Goal: Task Accomplishment & Management: Manage account settings

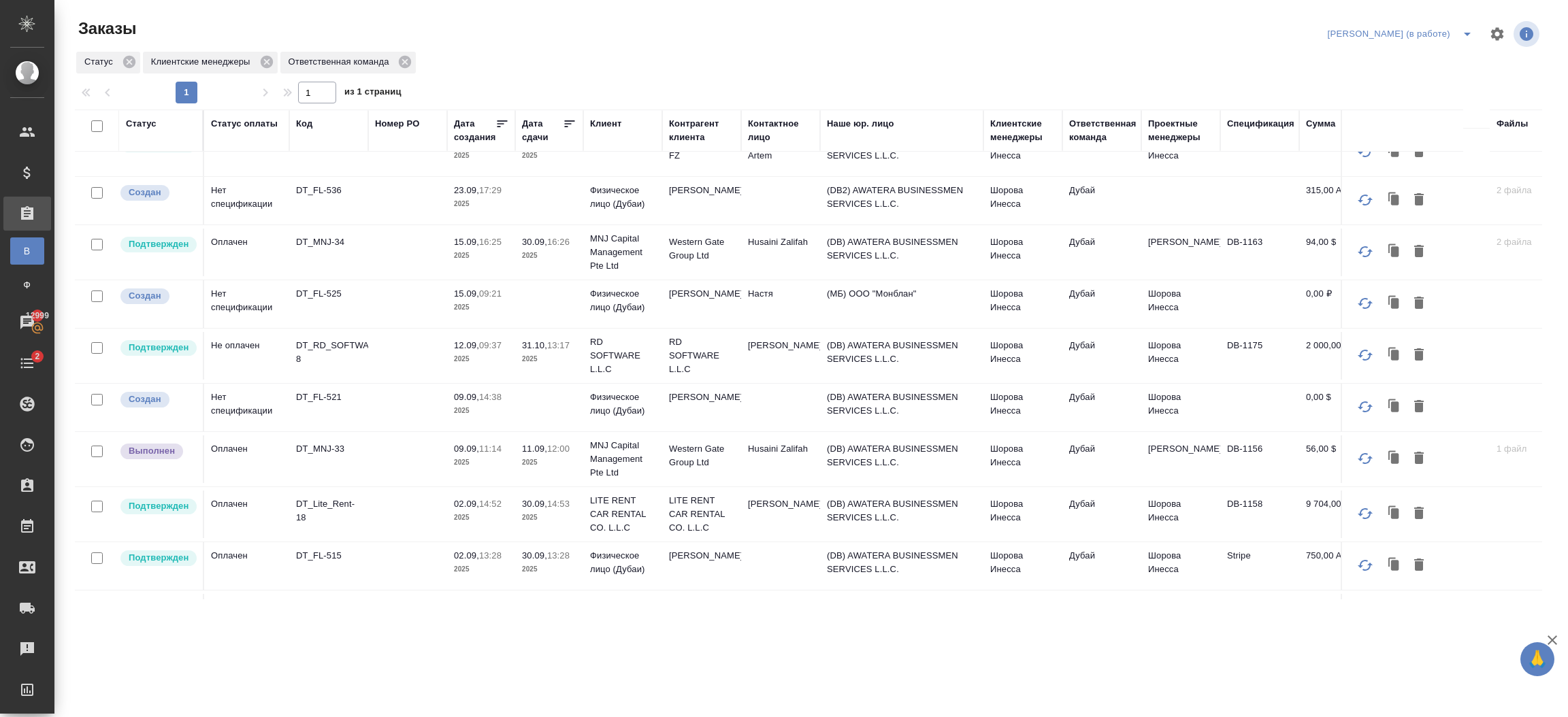
scroll to position [254, 0]
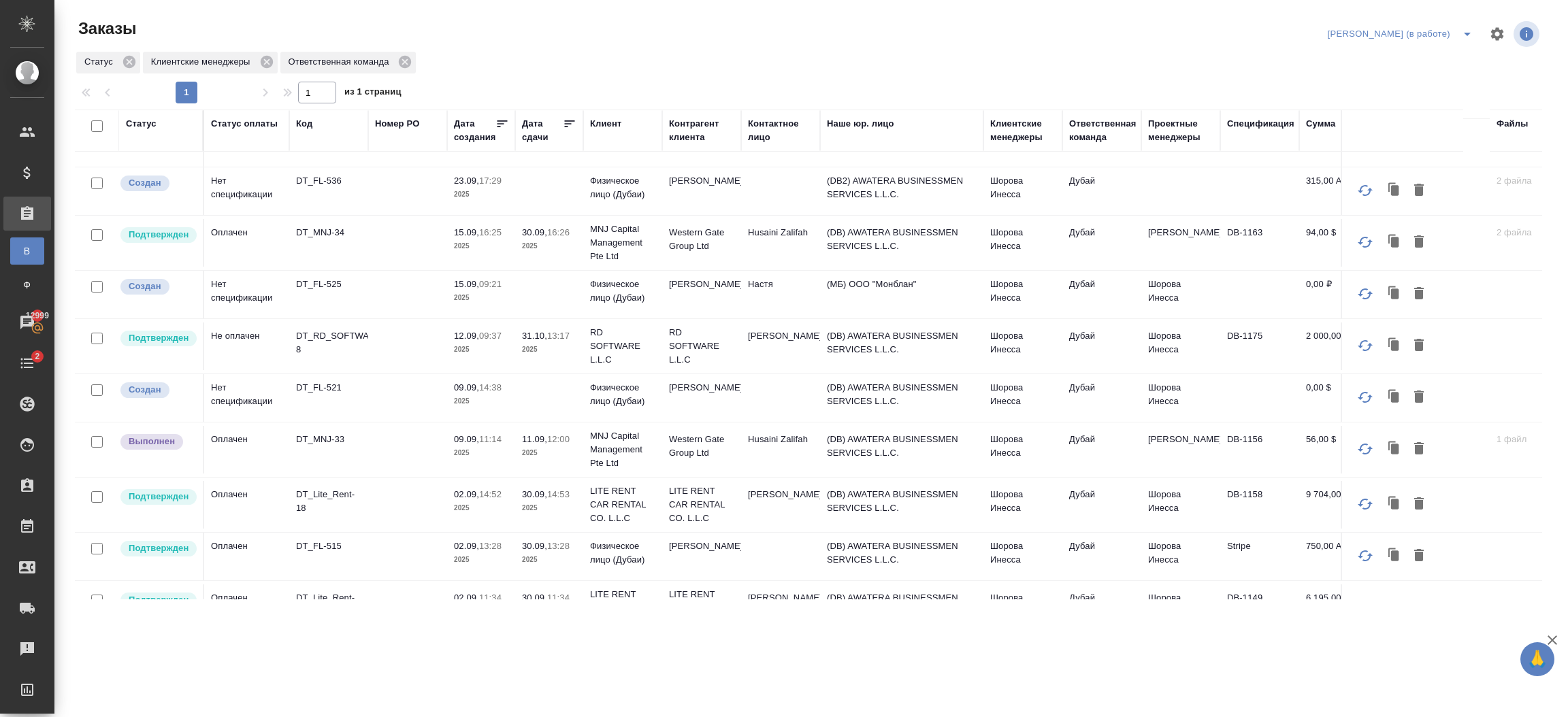
click at [760, 338] on td "[PERSON_NAME]" at bounding box center [781, 347] width 79 height 48
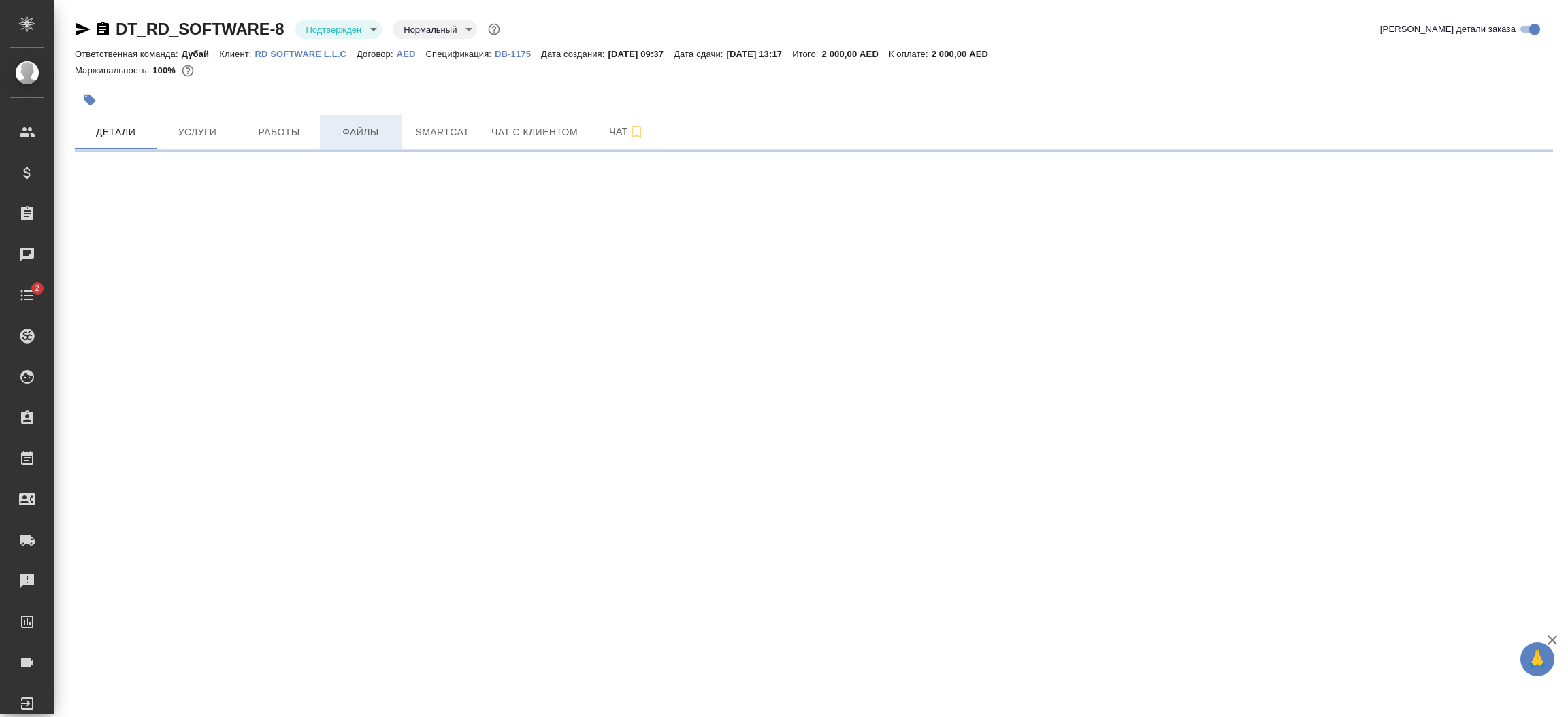
select select "RU"
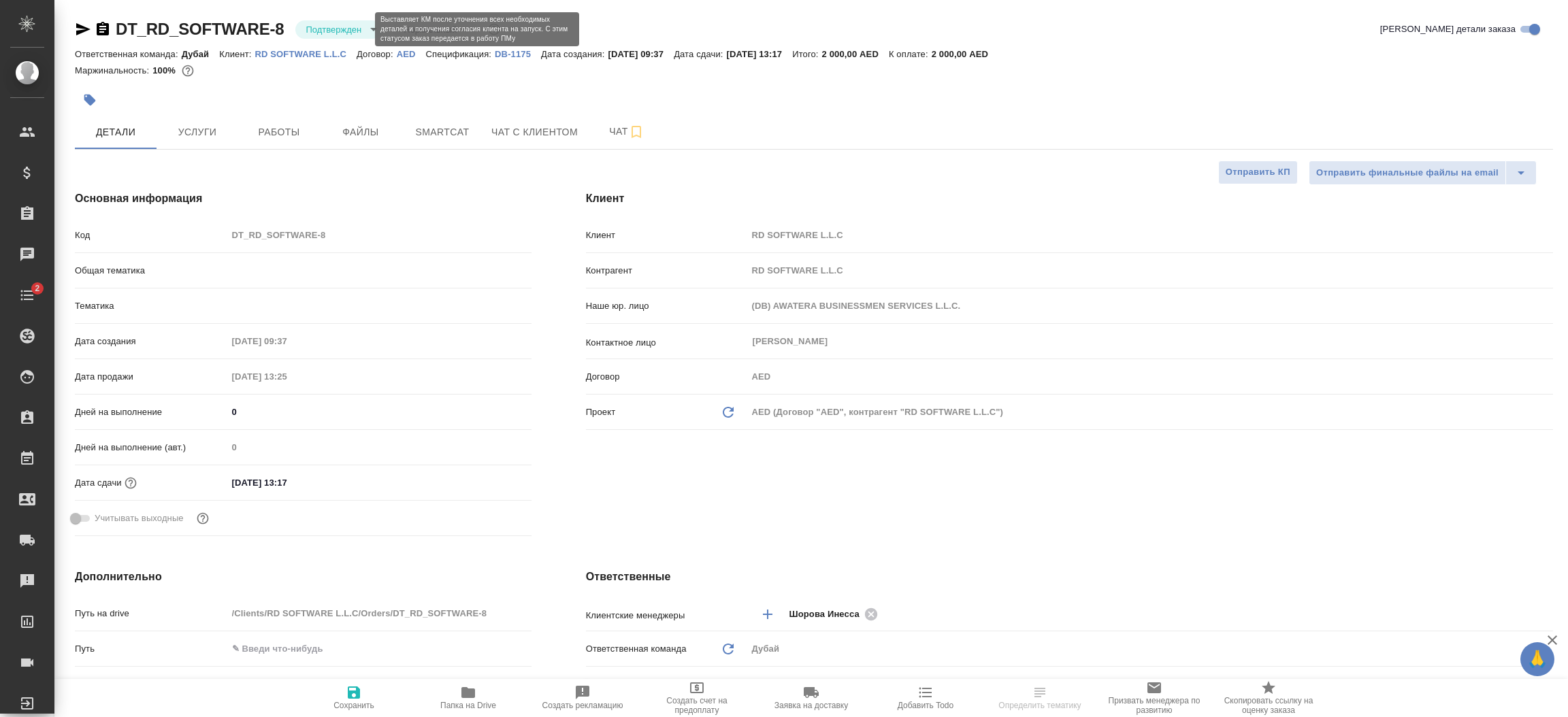
type textarea "x"
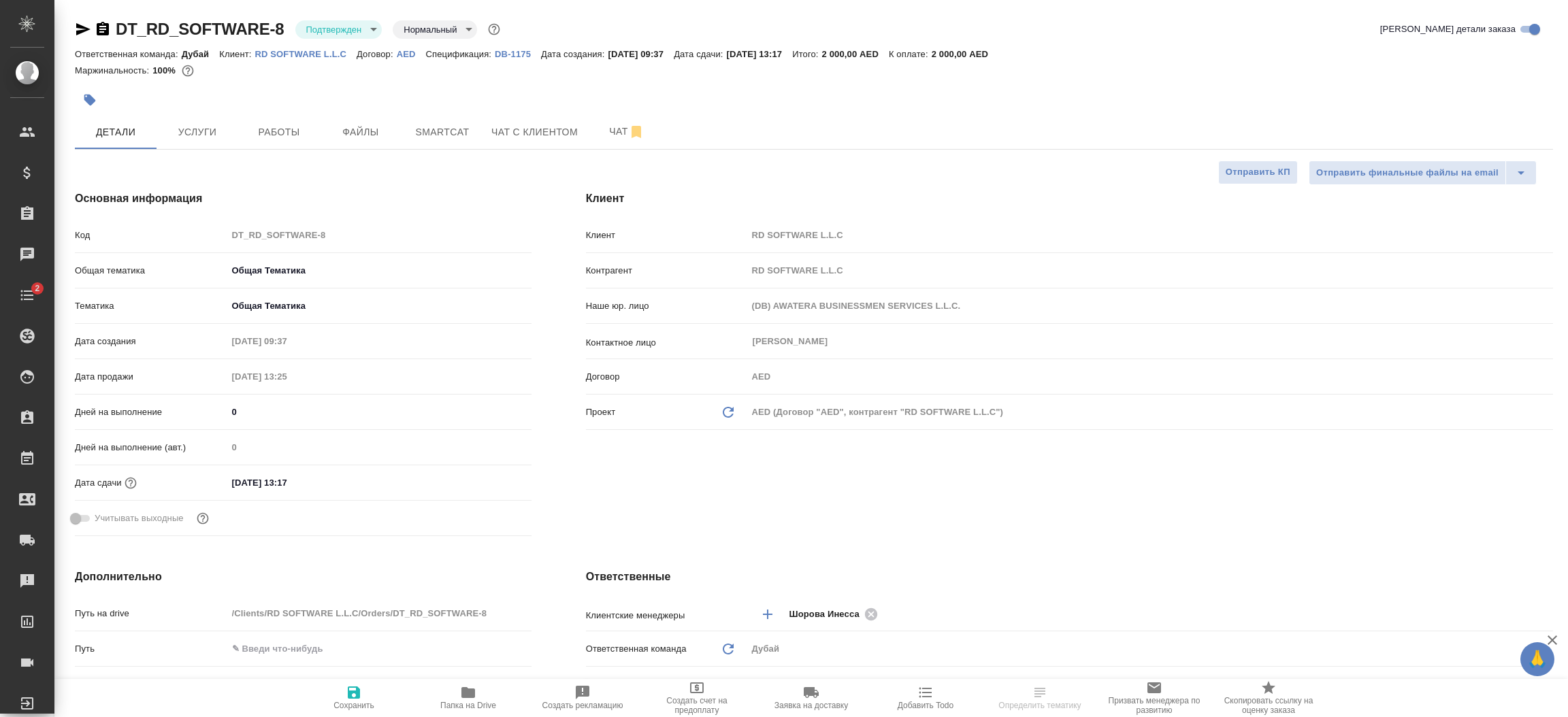
type textarea "x"
click at [261, 128] on span "Работы" at bounding box center [279, 132] width 65 height 17
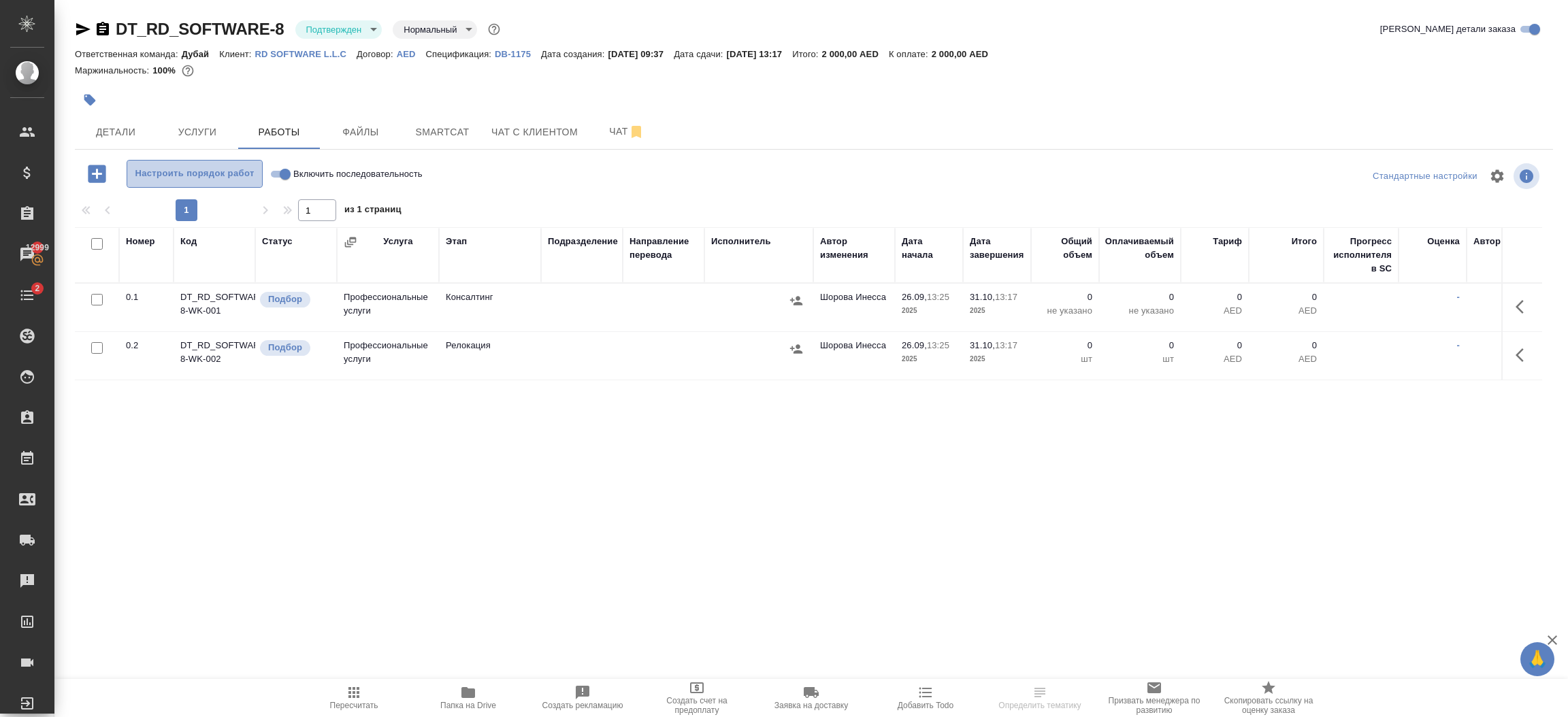
click at [210, 160] on button "Настроить порядок работ" at bounding box center [195, 174] width 136 height 28
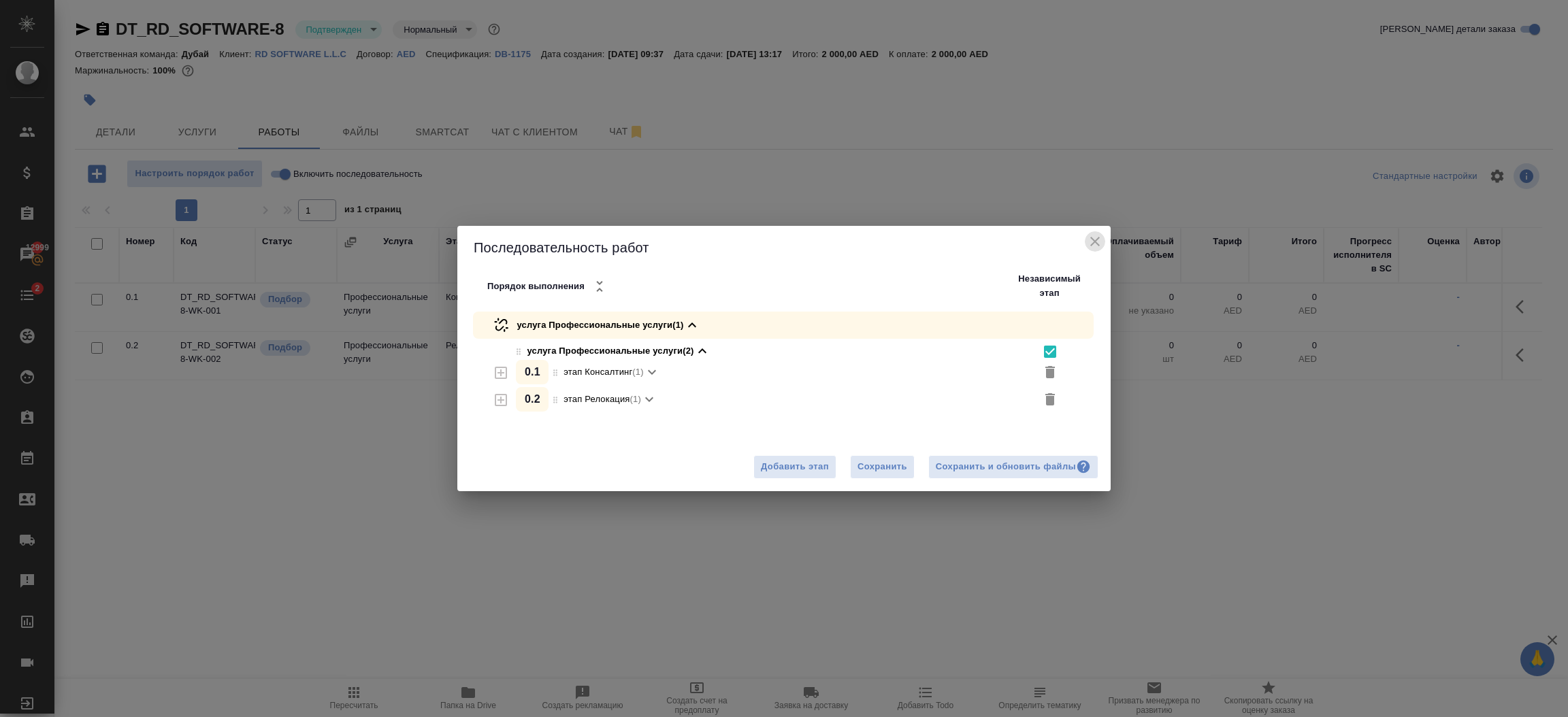
click at [1091, 242] on icon "close" at bounding box center [1095, 241] width 16 height 16
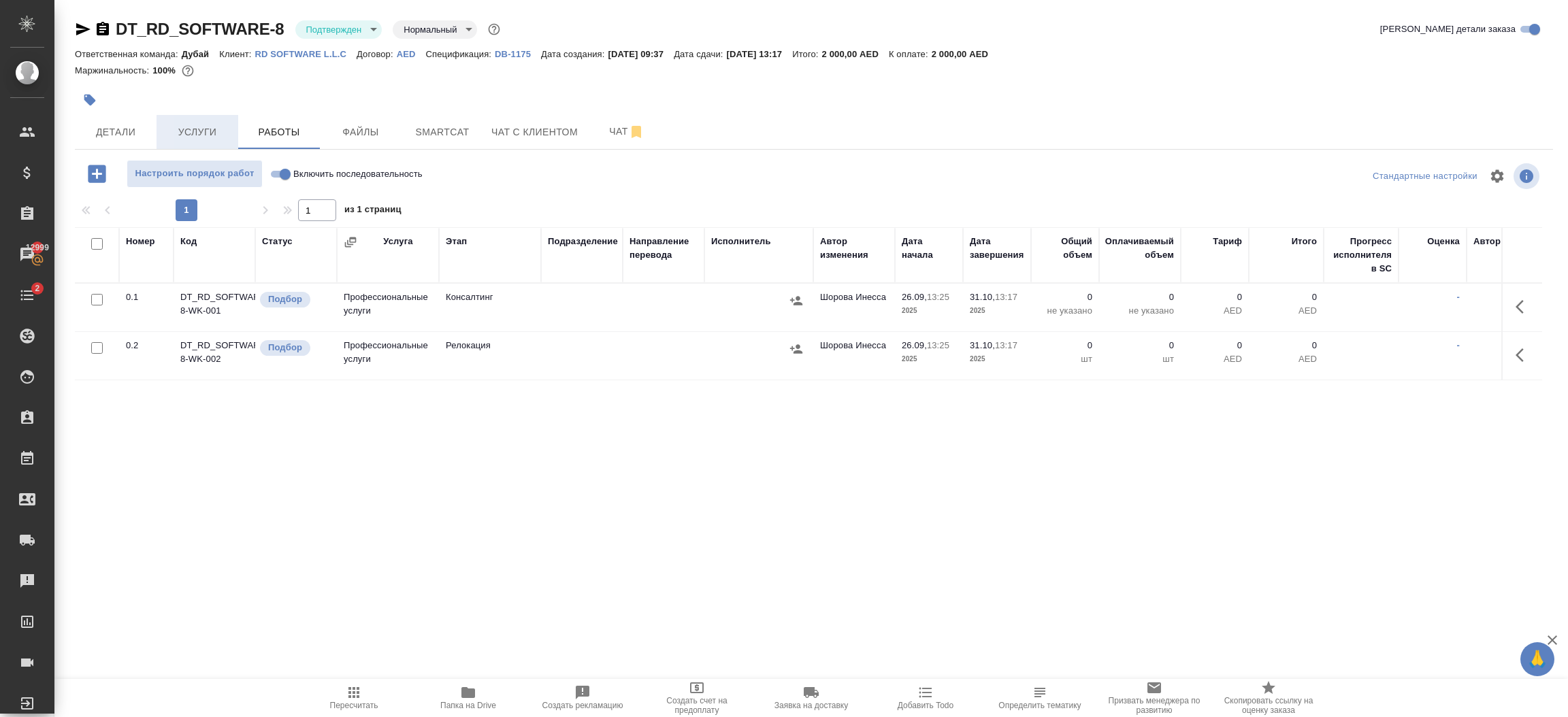
click at [210, 129] on span "Услуги" at bounding box center [196, 132] width 65 height 17
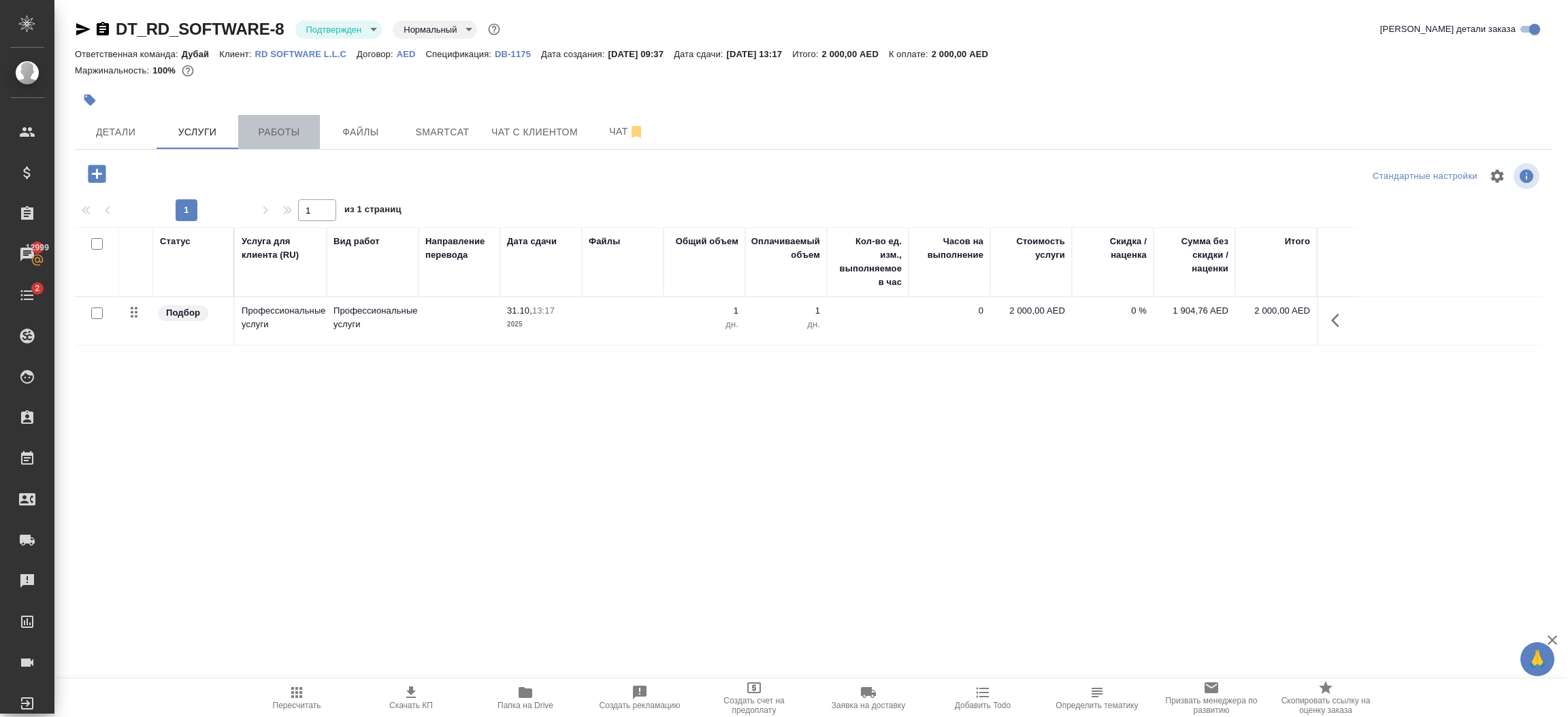
click at [259, 128] on span "Работы" at bounding box center [279, 132] width 65 height 17
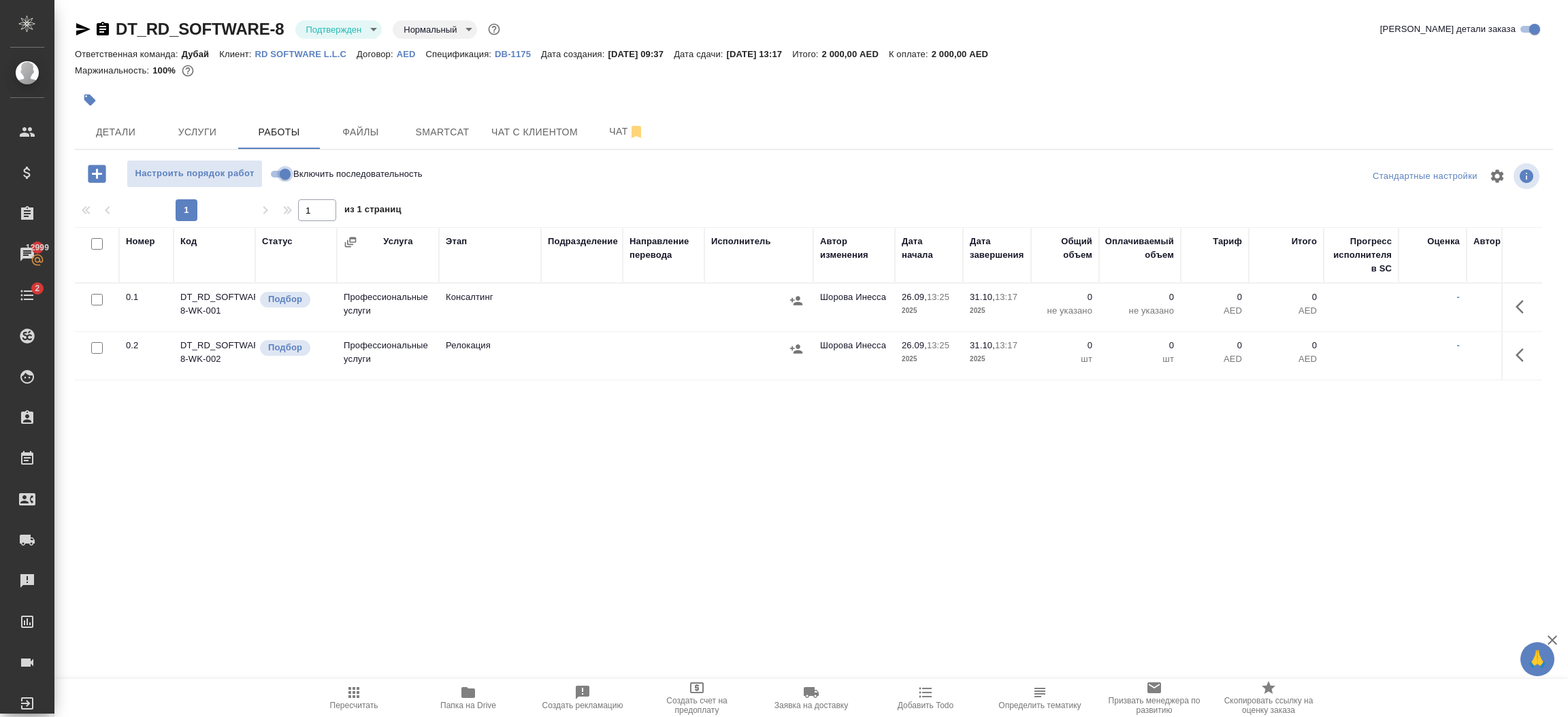
click at [275, 178] on input "Включить последовательность" at bounding box center [285, 174] width 49 height 16
checkbox input "true"
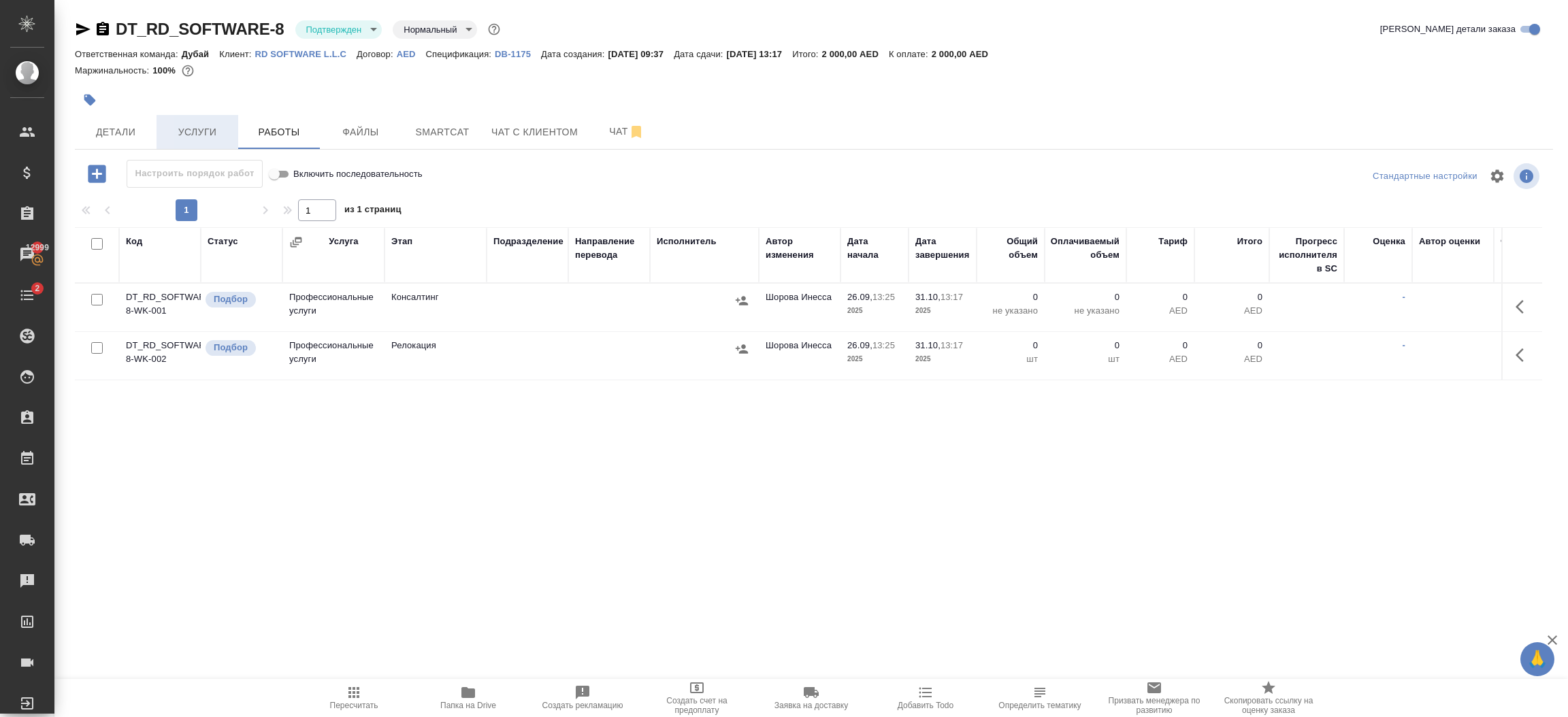
click at [187, 117] on button "Услуги" at bounding box center [196, 131] width 81 height 34
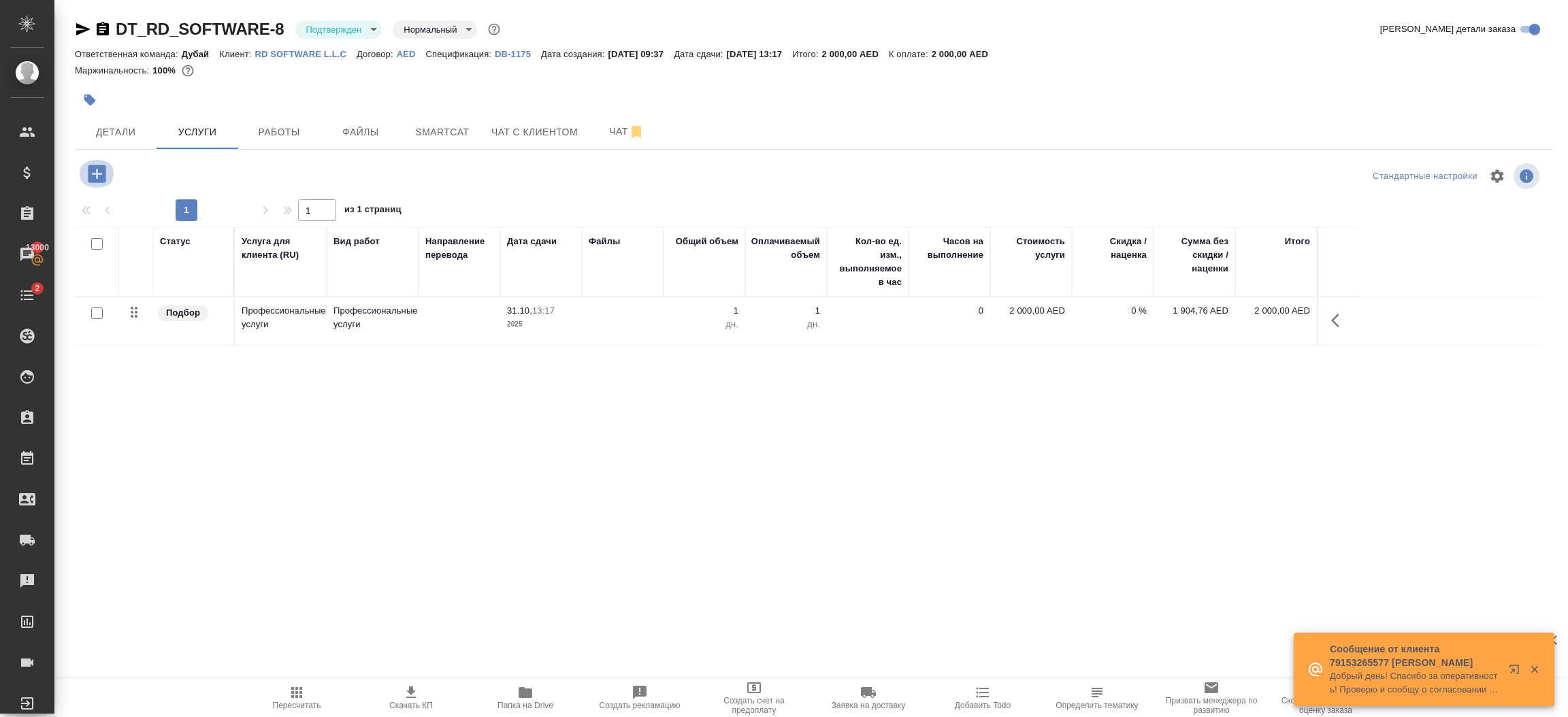
click at [93, 175] on icon "button" at bounding box center [97, 173] width 18 height 18
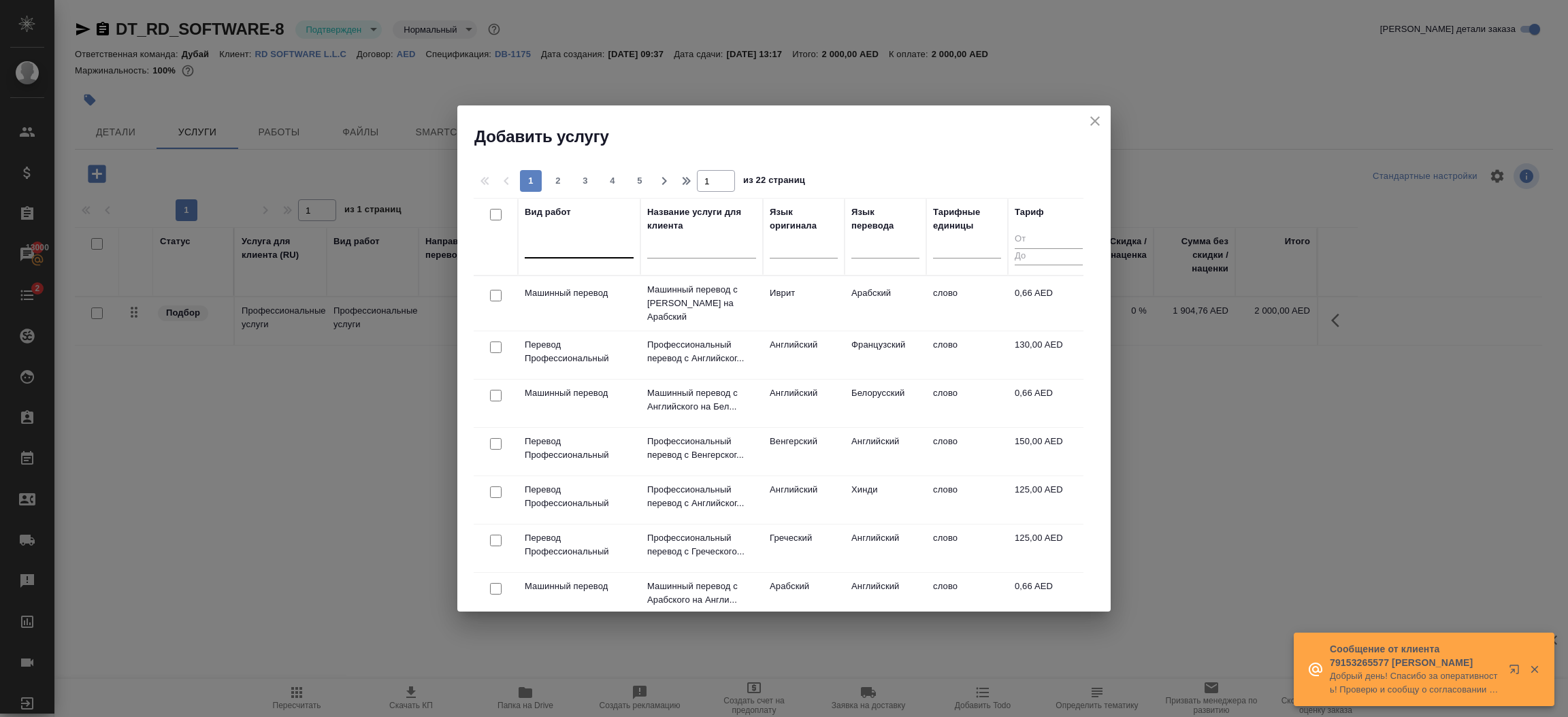
click at [561, 247] on div at bounding box center [579, 245] width 108 height 20
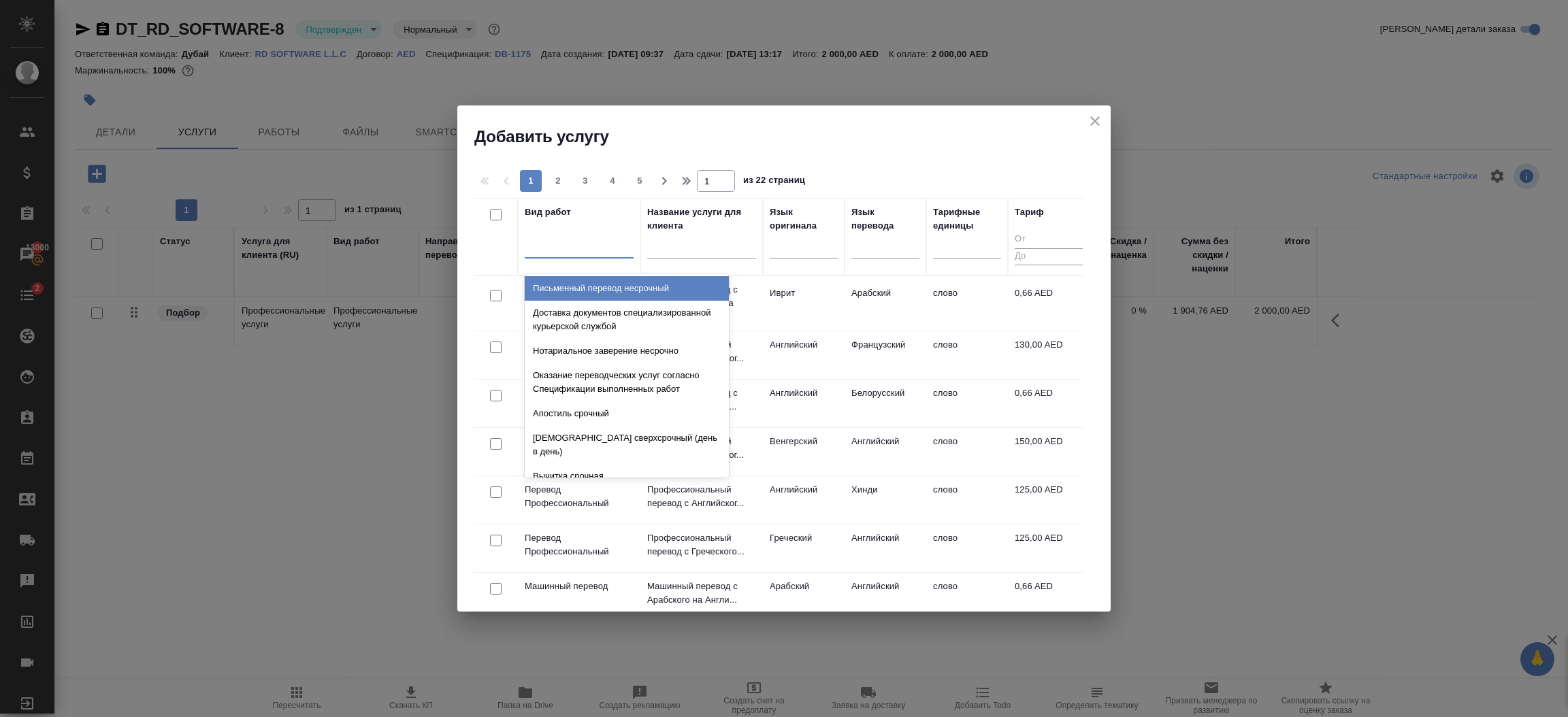
type input "j"
type input "онла"
click at [576, 283] on div "Онлайн консультации" at bounding box center [626, 288] width 204 height 25
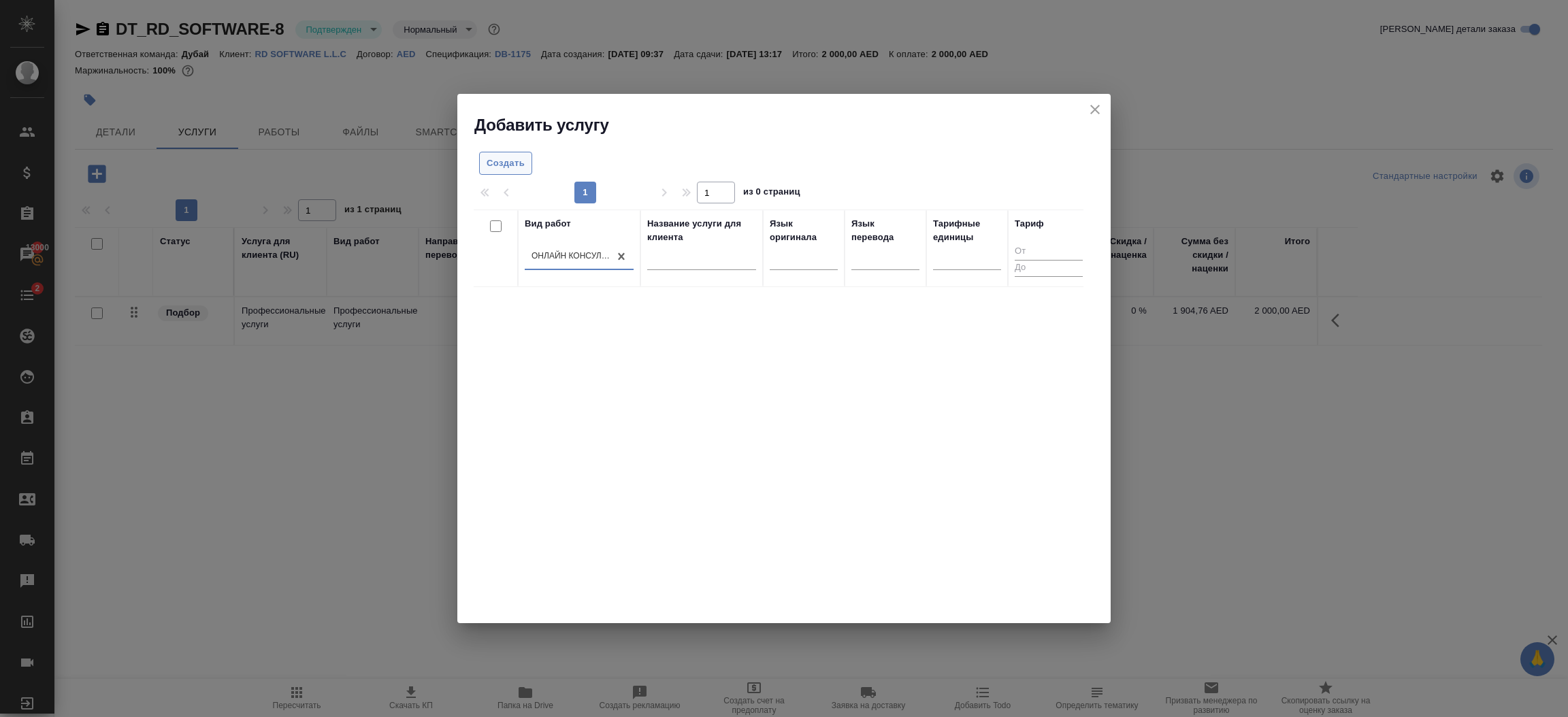
click at [512, 167] on span "Создать" at bounding box center [505, 163] width 38 height 16
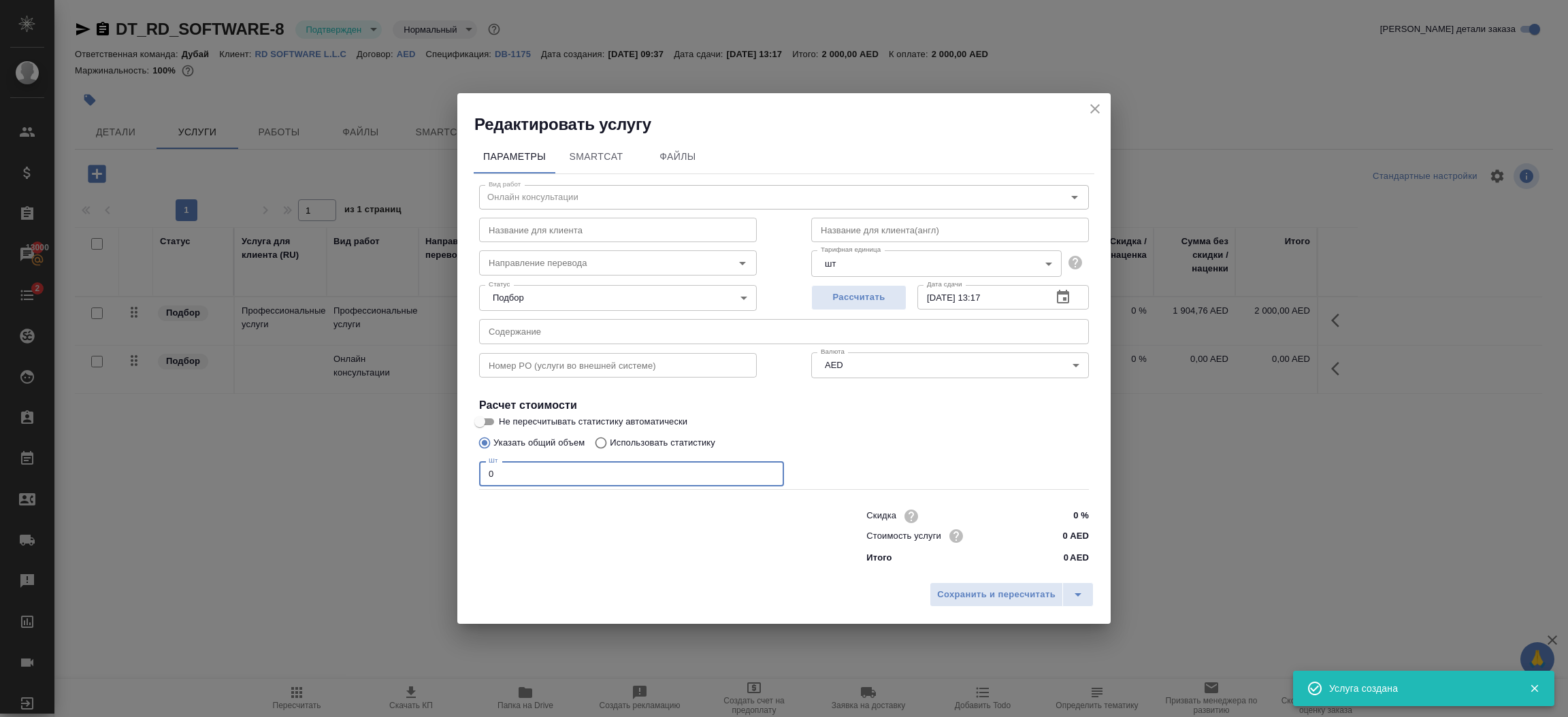
click at [526, 476] on input "0" at bounding box center [631, 473] width 305 height 25
type input "1"
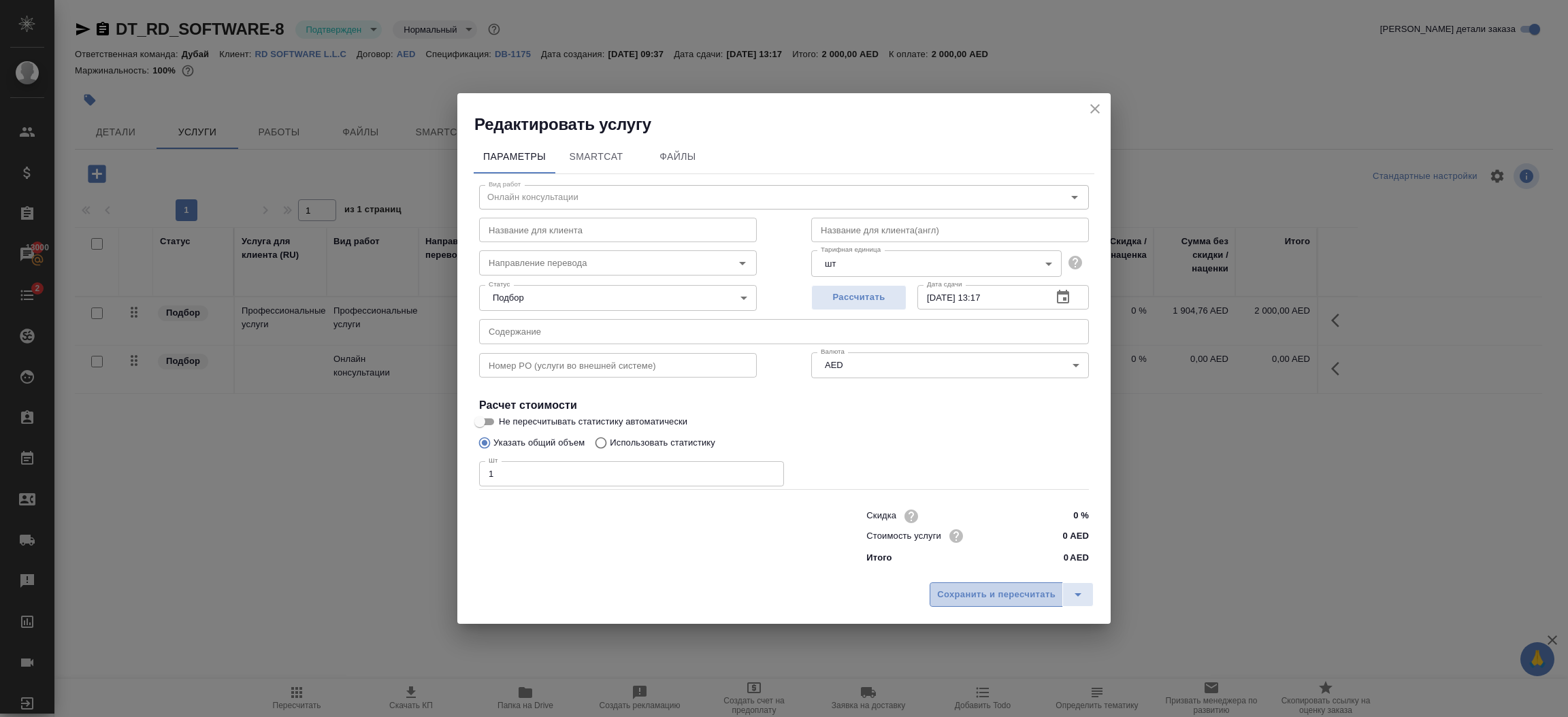
click at [974, 591] on span "Сохранить и пересчитать" at bounding box center [996, 595] width 118 height 16
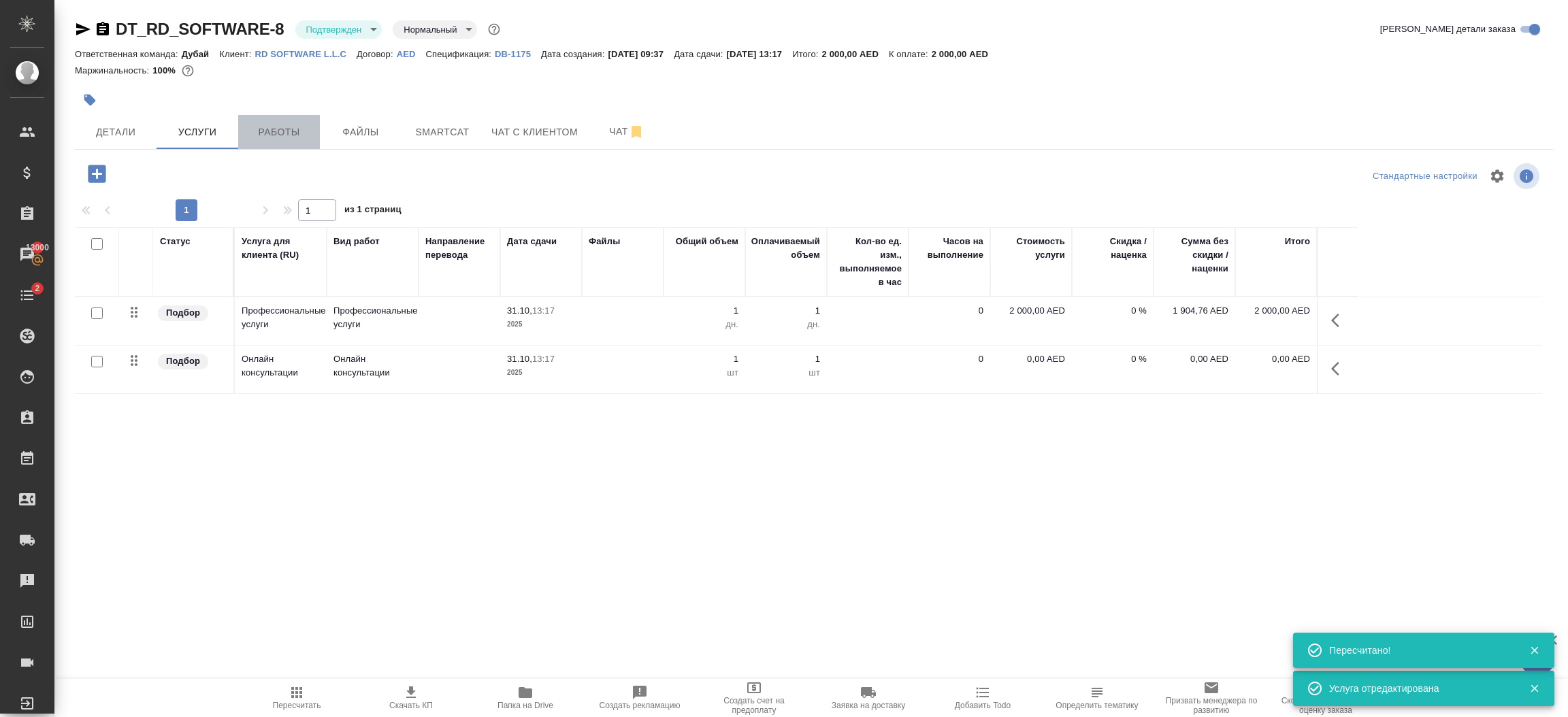
click at [281, 136] on span "Работы" at bounding box center [279, 132] width 65 height 17
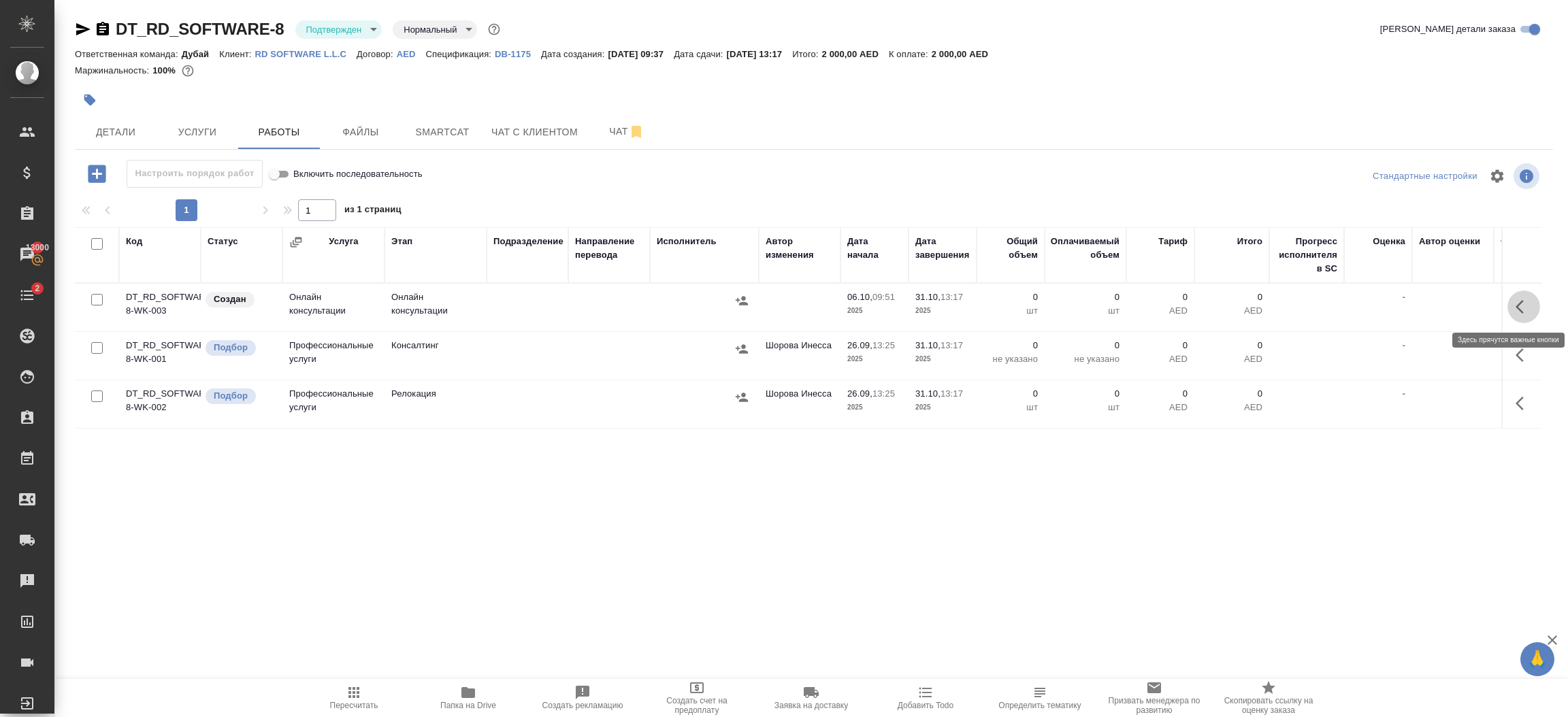
click at [1520, 310] on icon "button" at bounding box center [1520, 306] width 8 height 14
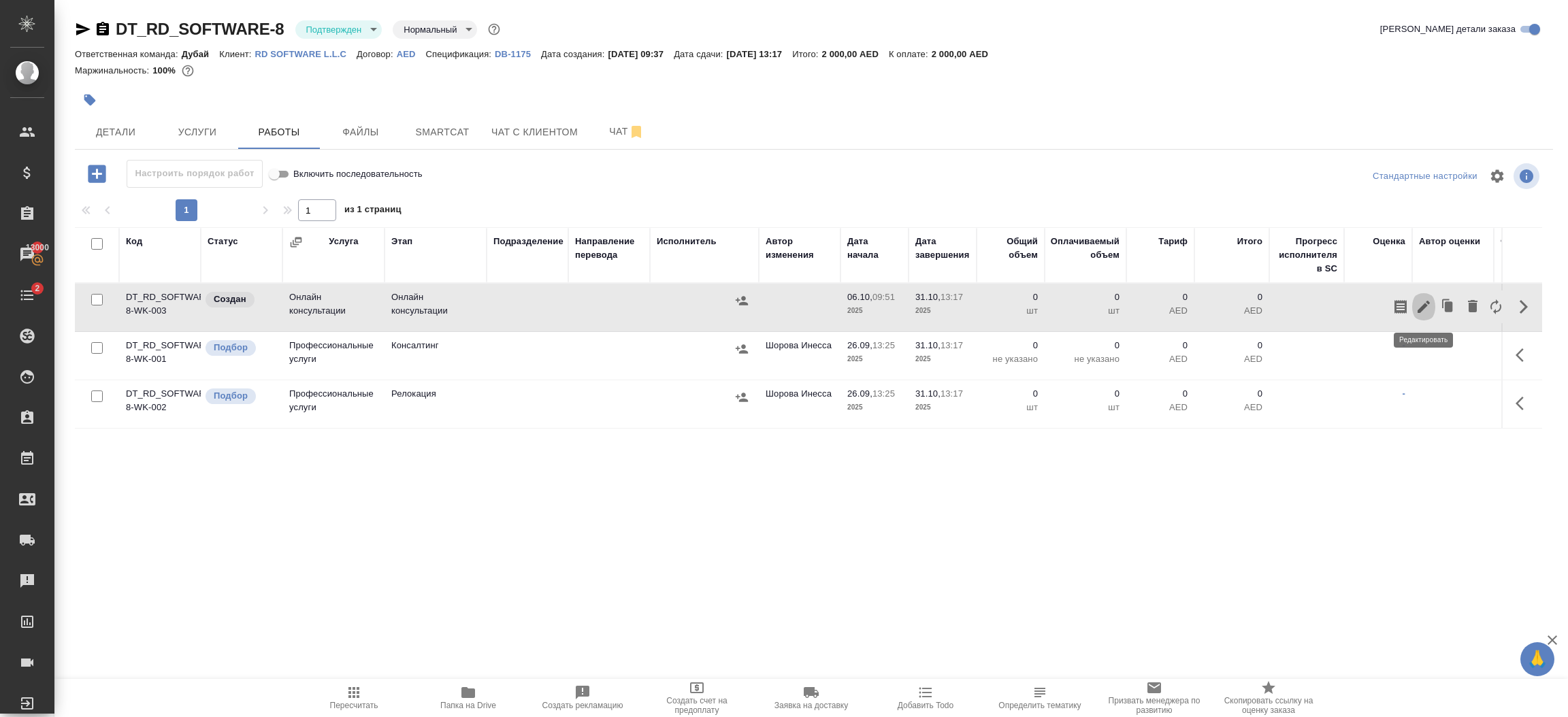
click at [1423, 308] on icon "button" at bounding box center [1423, 306] width 12 height 12
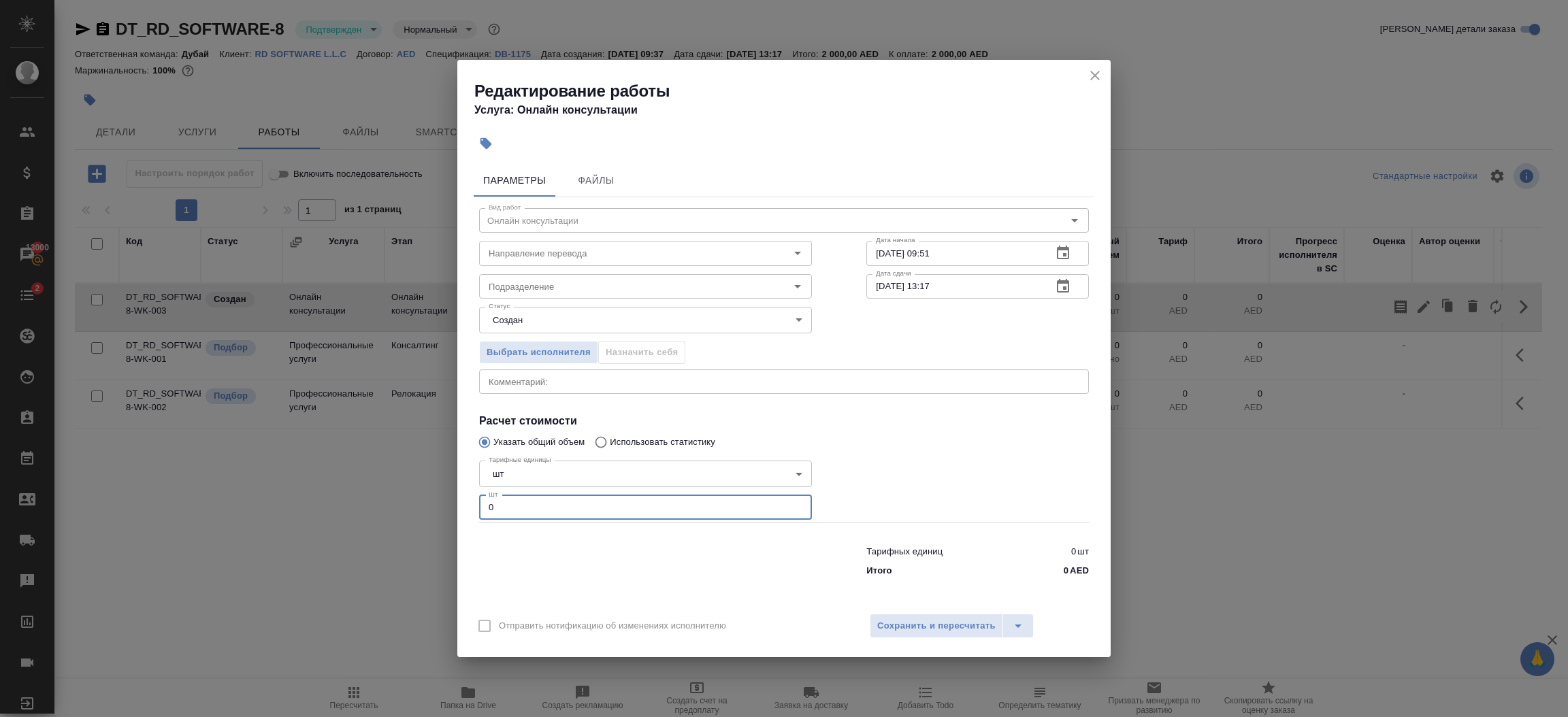
click at [588, 505] on input "0" at bounding box center [645, 508] width 333 height 25
type input "1"
click at [900, 614] on button "Сохранить и пересчитать" at bounding box center [936, 626] width 133 height 25
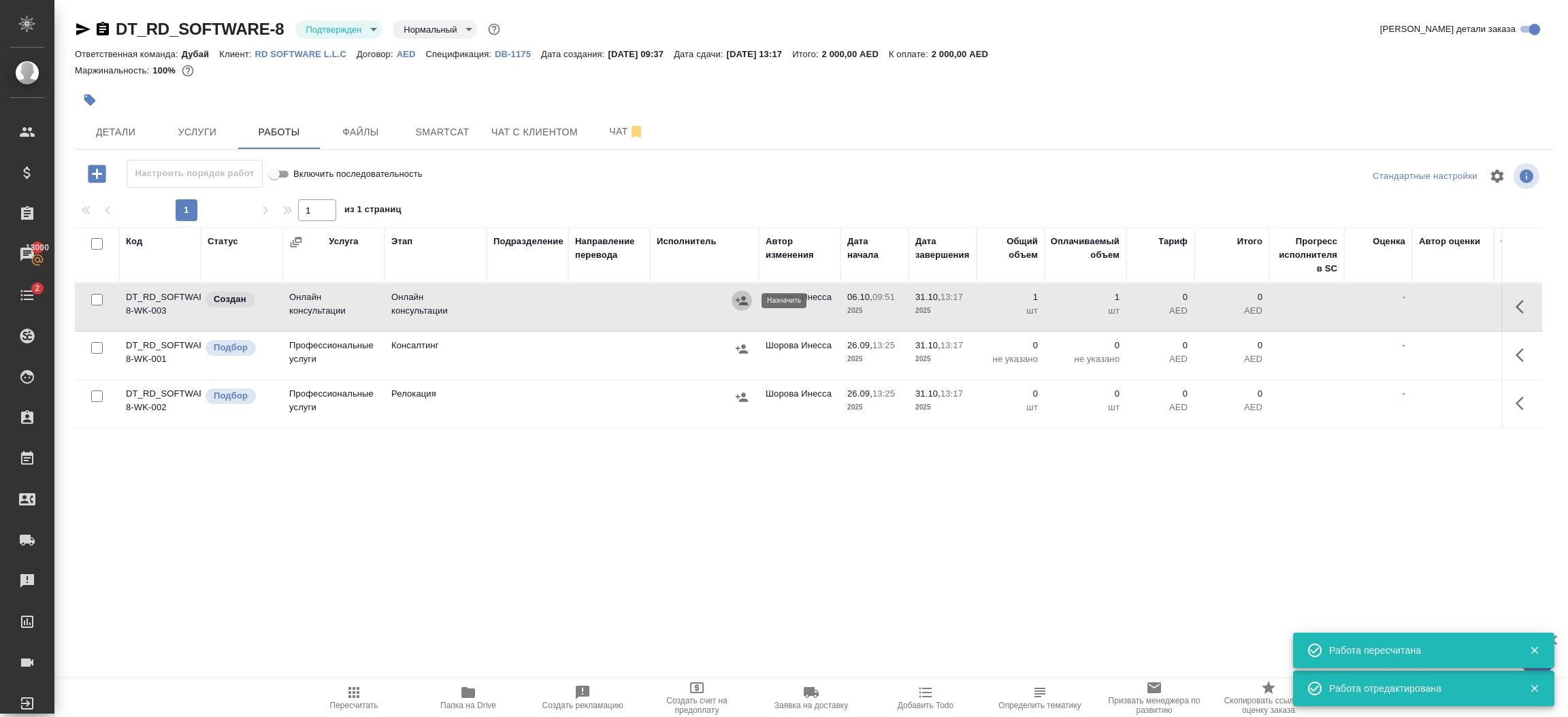
click at [745, 303] on icon "button" at bounding box center [741, 300] width 12 height 9
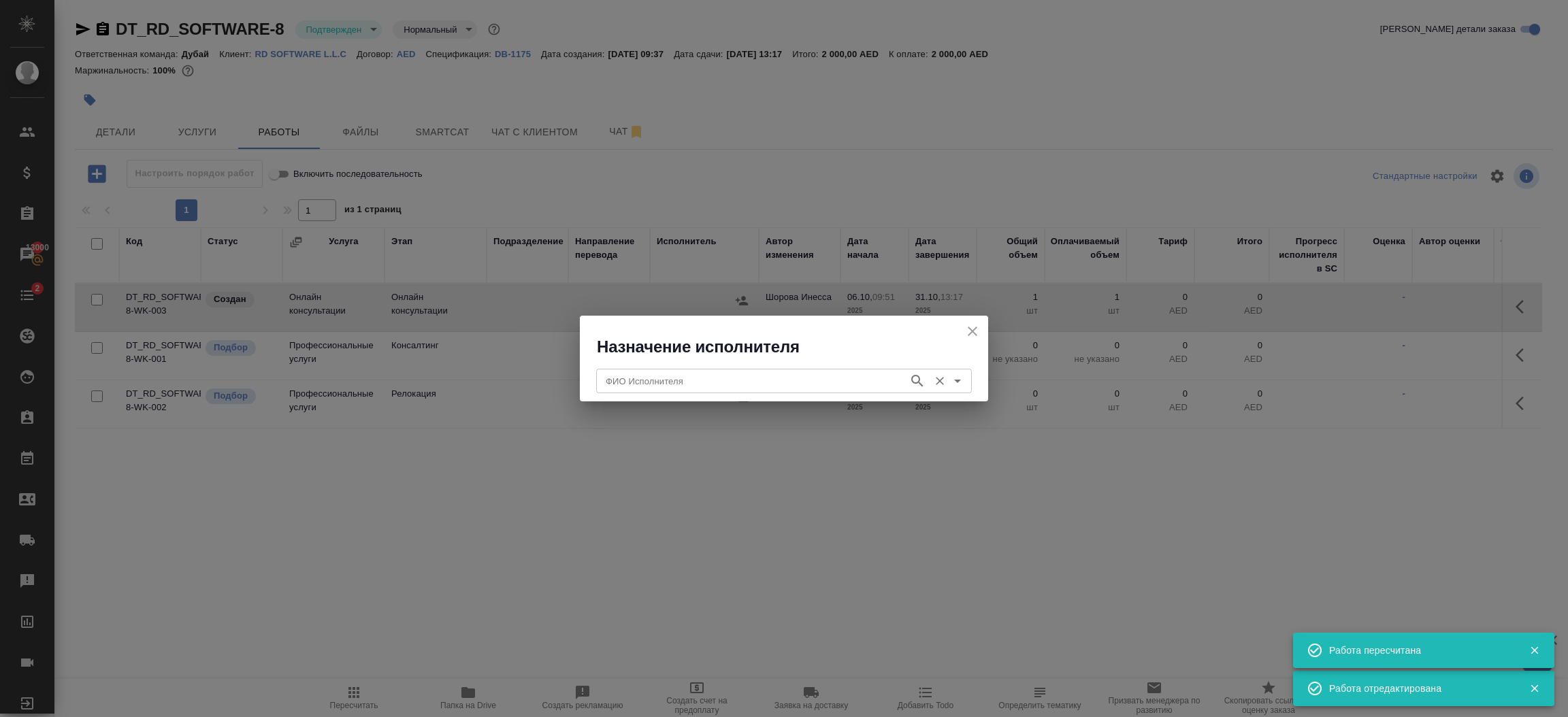
click at [761, 370] on div "ФИО Исполнителя" at bounding box center [783, 381] width 376 height 25
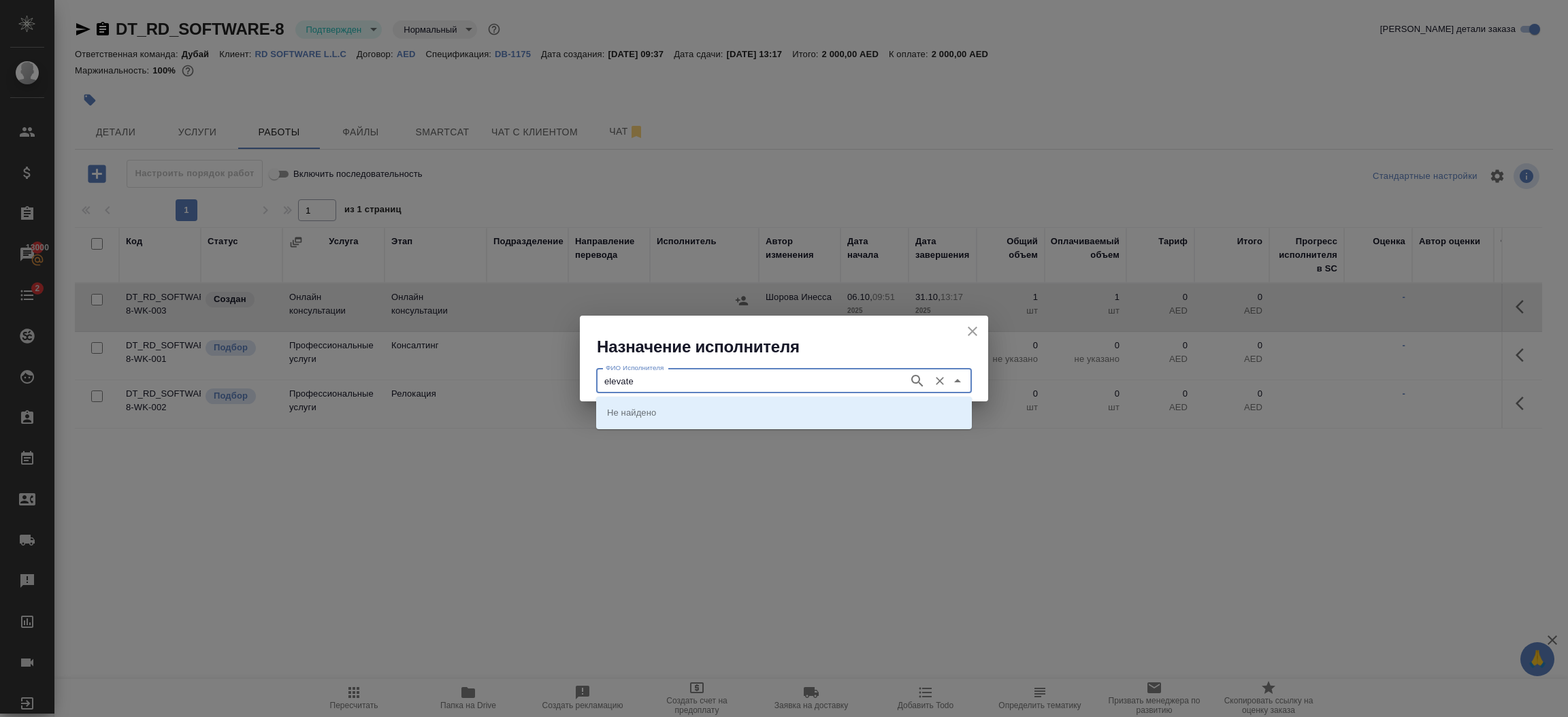
type input "elevate"
click at [818, 427] on li "Elevate Business Solutions DMCC" at bounding box center [783, 437] width 376 height 25
type input "Elevate Business Solutions DMCC"
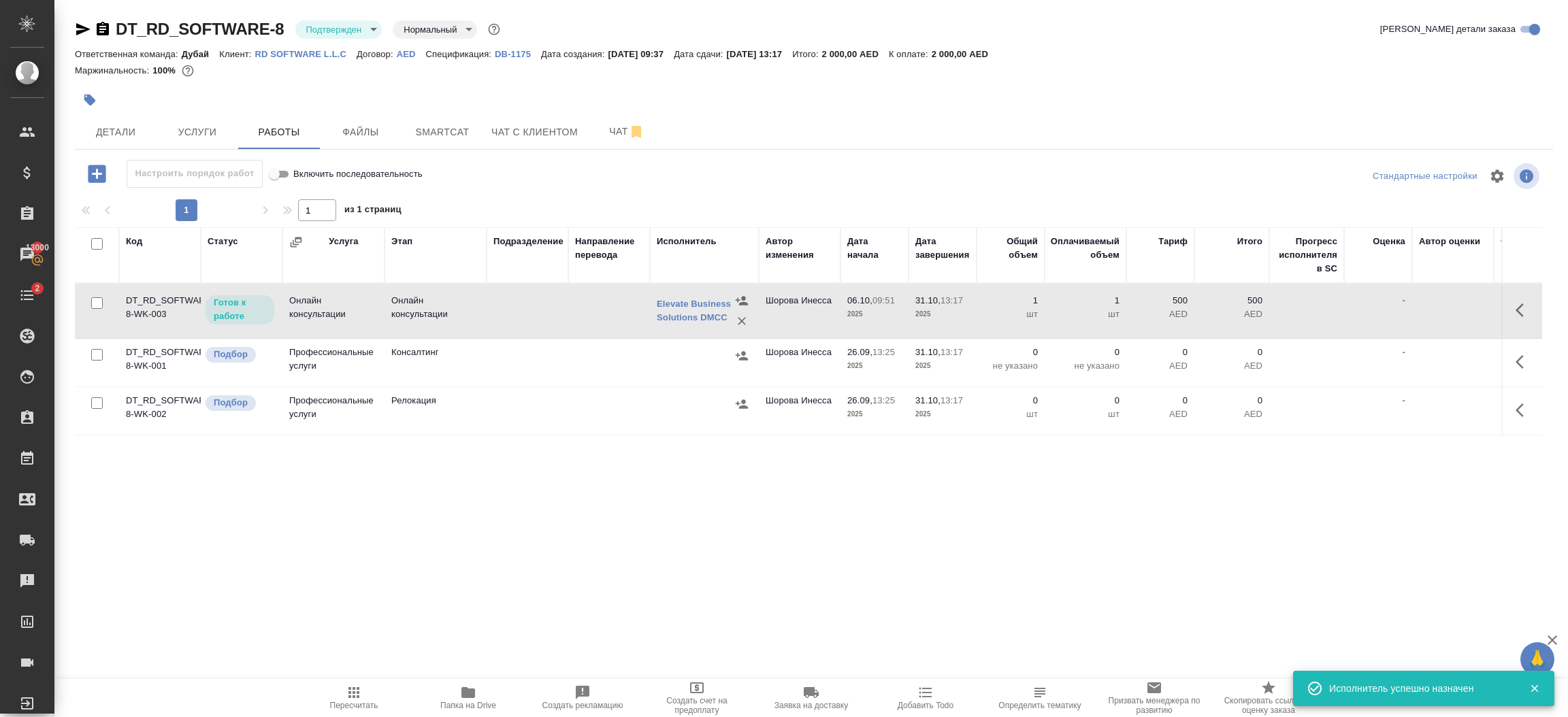
click at [1031, 317] on p "шт" at bounding box center [1011, 314] width 54 height 14
click at [1529, 312] on icon "button" at bounding box center [1524, 310] width 16 height 16
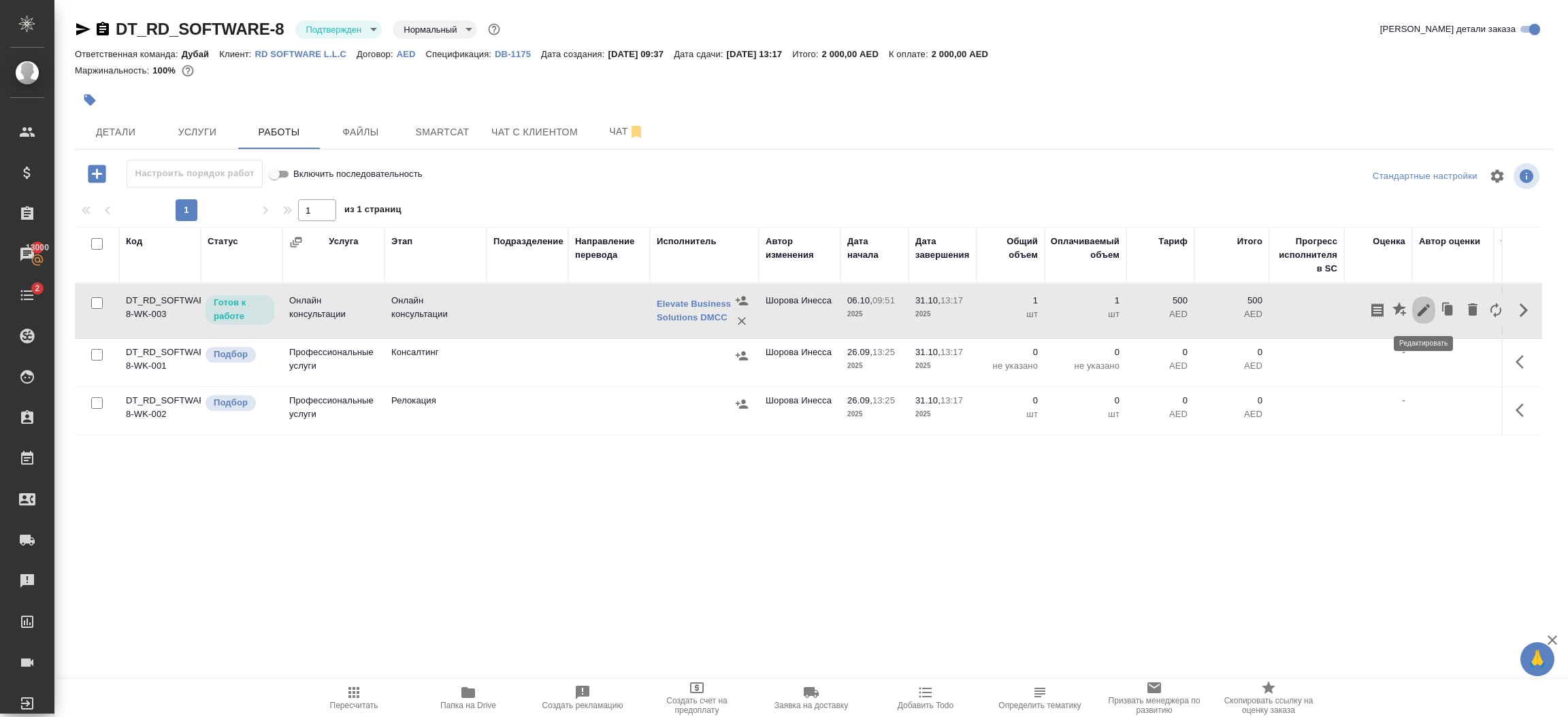
click at [1422, 315] on icon "button" at bounding box center [1423, 310] width 12 height 12
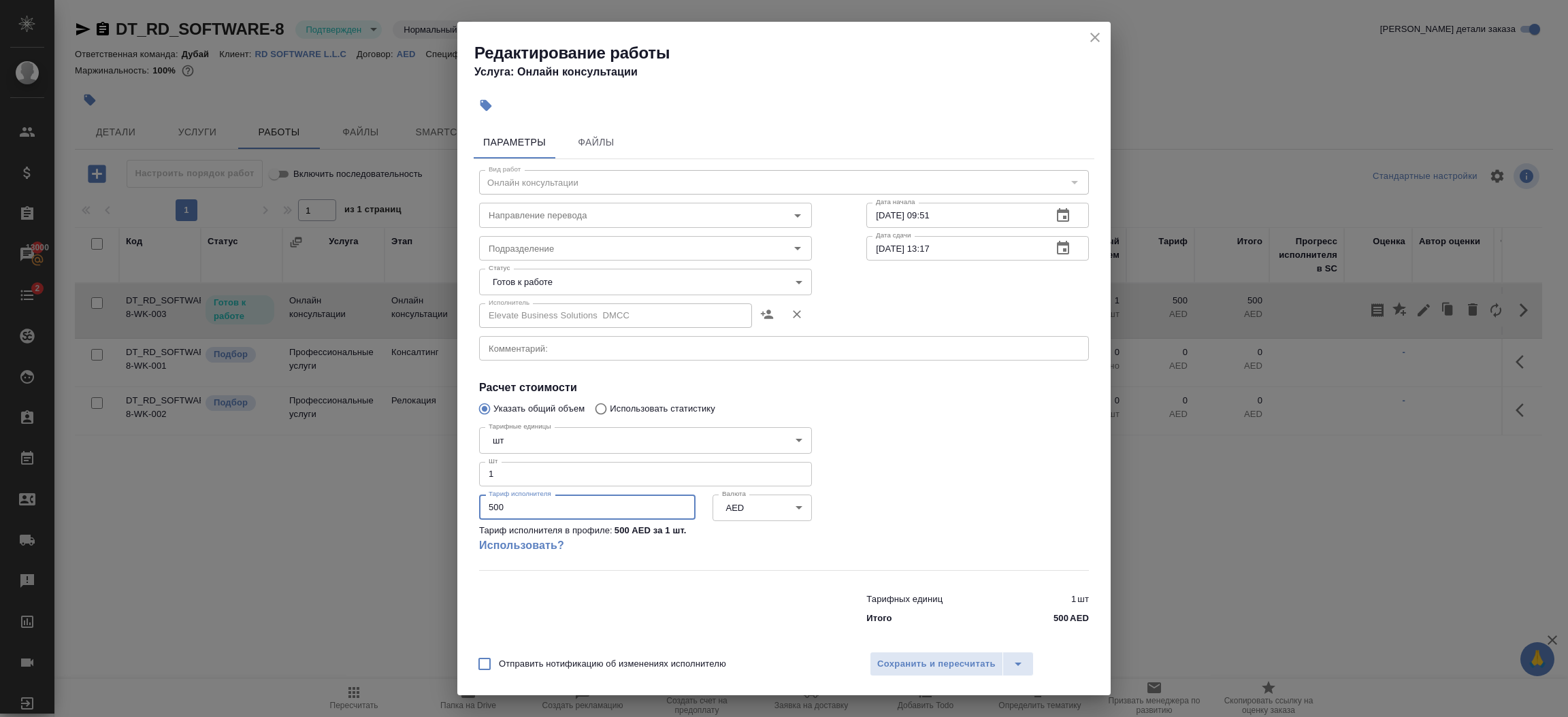
click at [572, 506] on input "500" at bounding box center [587, 507] width 216 height 25
type input "5"
type input "1050"
click at [544, 280] on body "🙏 .cls-1 fill:#fff; AWATERA Шорова Инесса i.shorova_kiev Клиенты Спецификации З…" at bounding box center [784, 358] width 1568 height 717
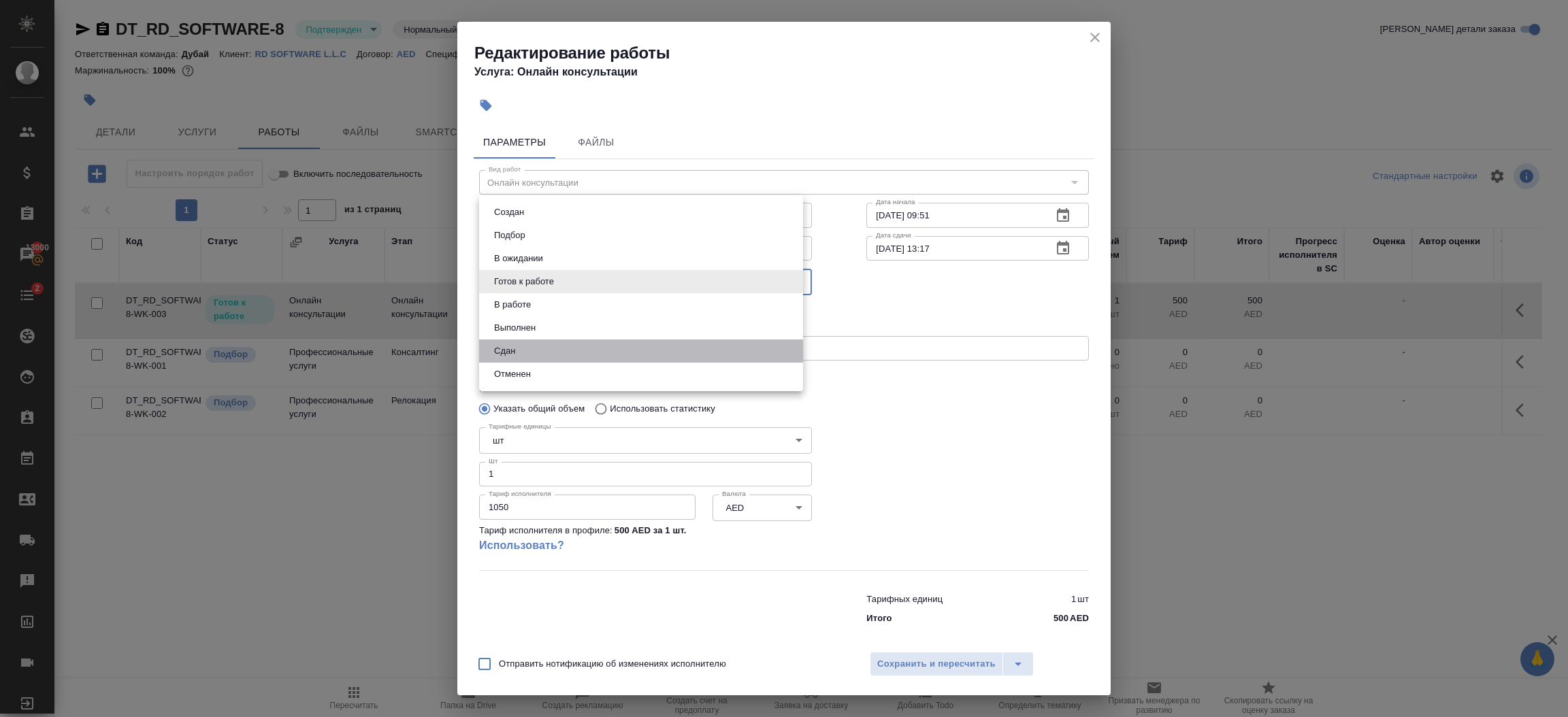
click at [528, 348] on li "Сдан" at bounding box center [641, 351] width 324 height 23
type input "closed"
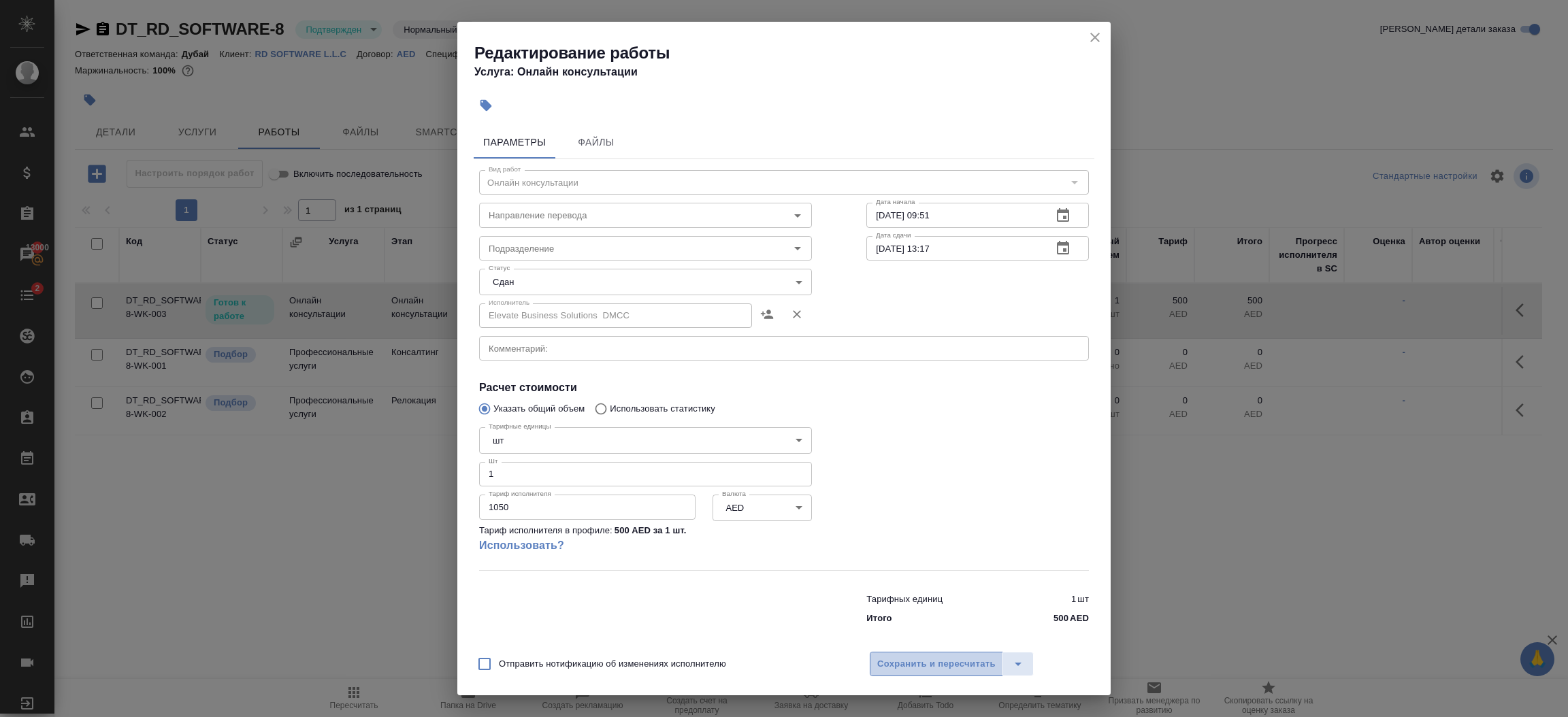
click at [928, 660] on span "Сохранить и пересчитать" at bounding box center [936, 664] width 118 height 16
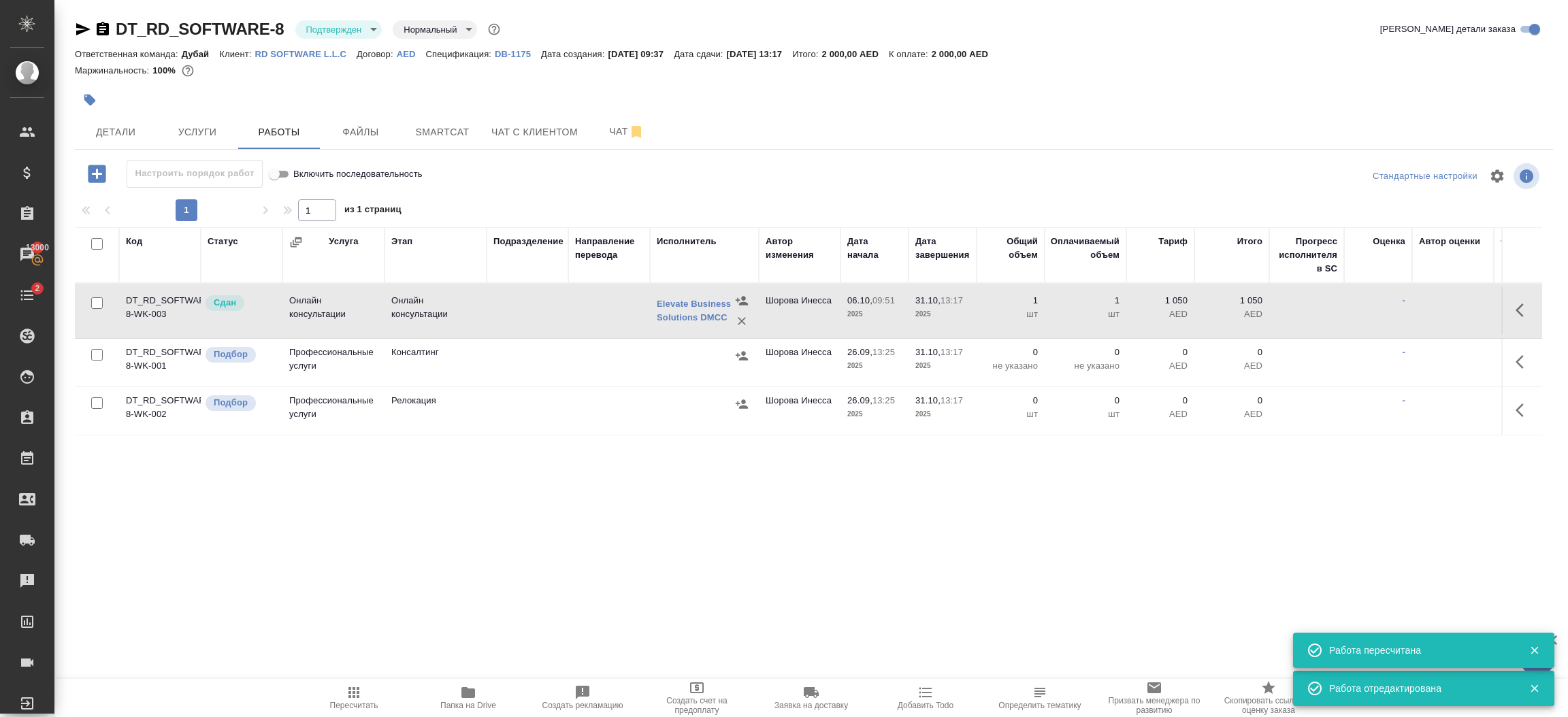
click at [892, 306] on span "06.10, 09:51" at bounding box center [874, 301] width 54 height 14
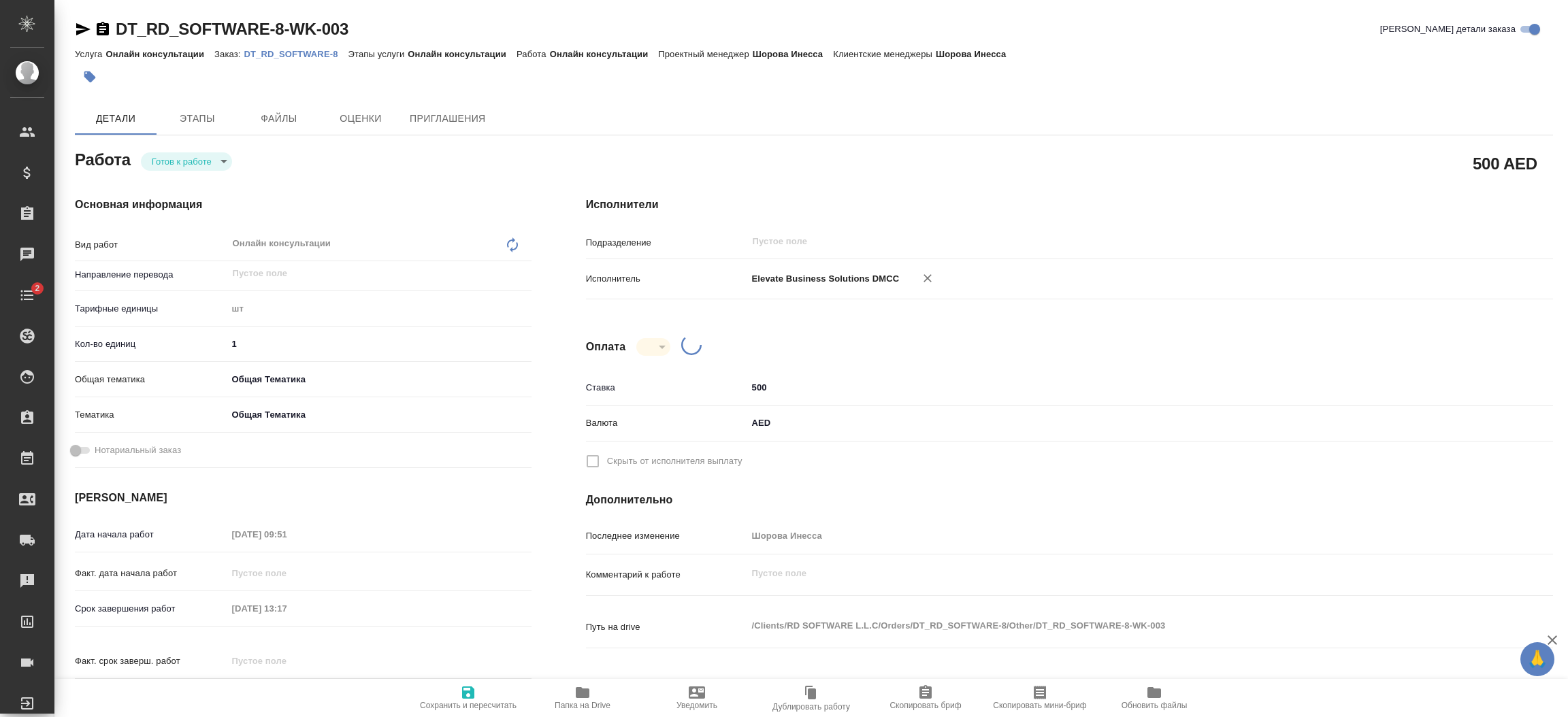
type textarea "x"
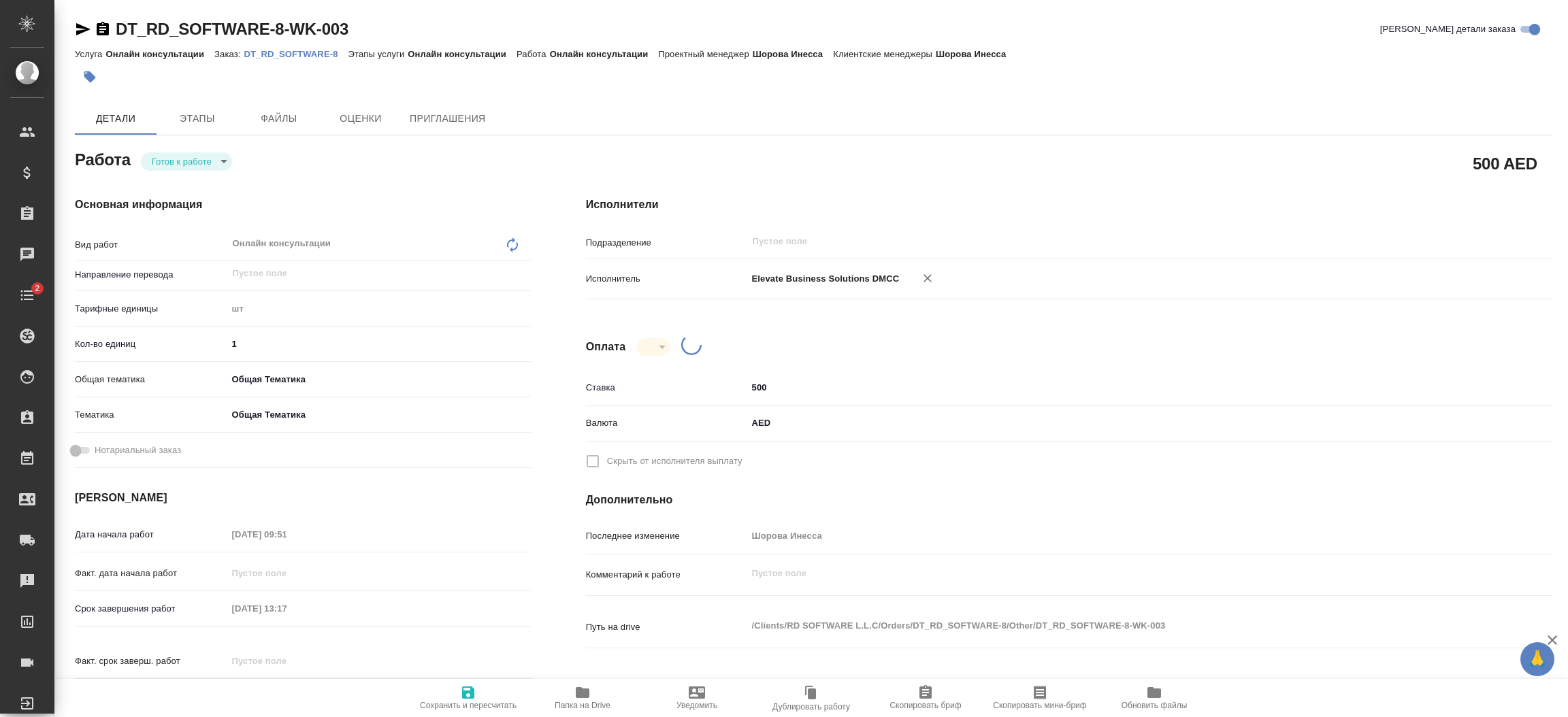
type textarea "x"
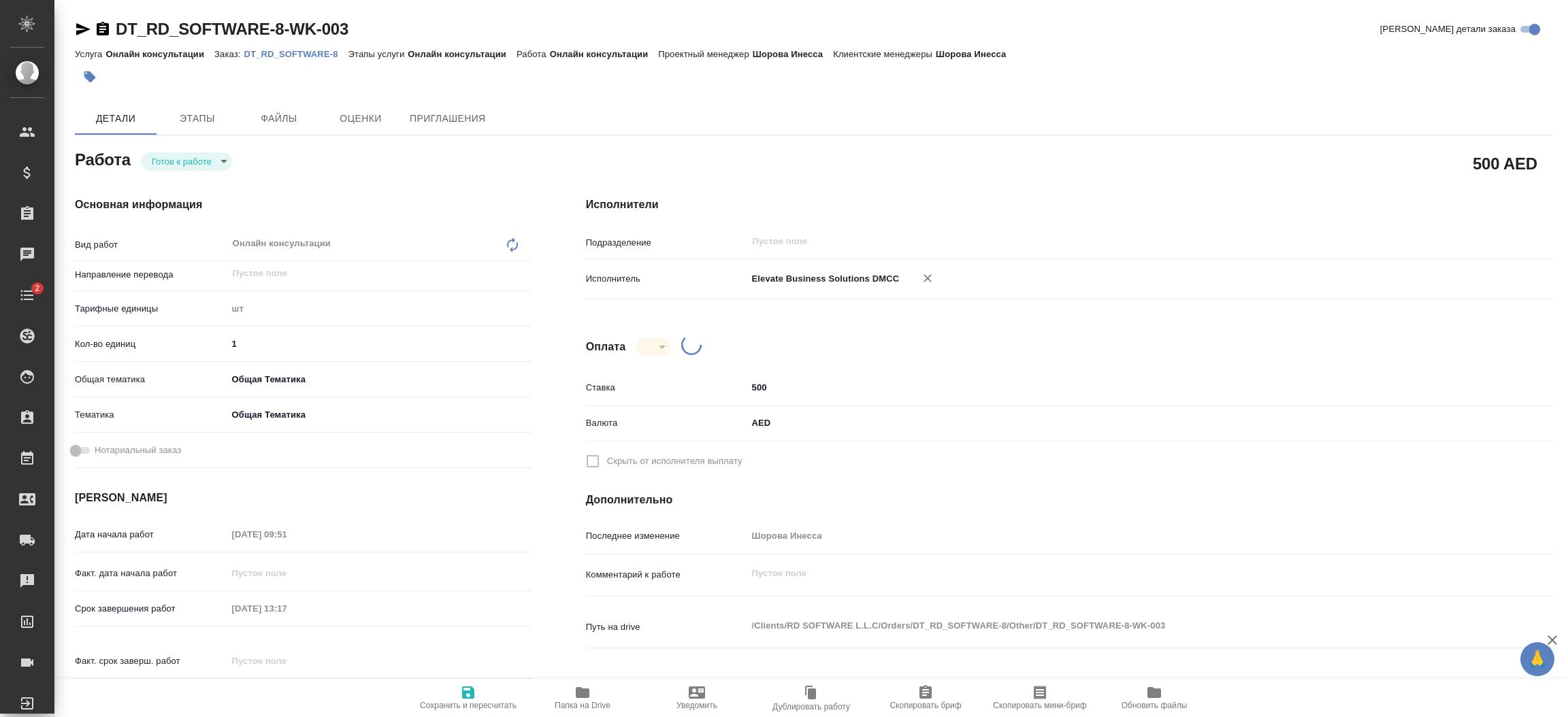
type textarea "x"
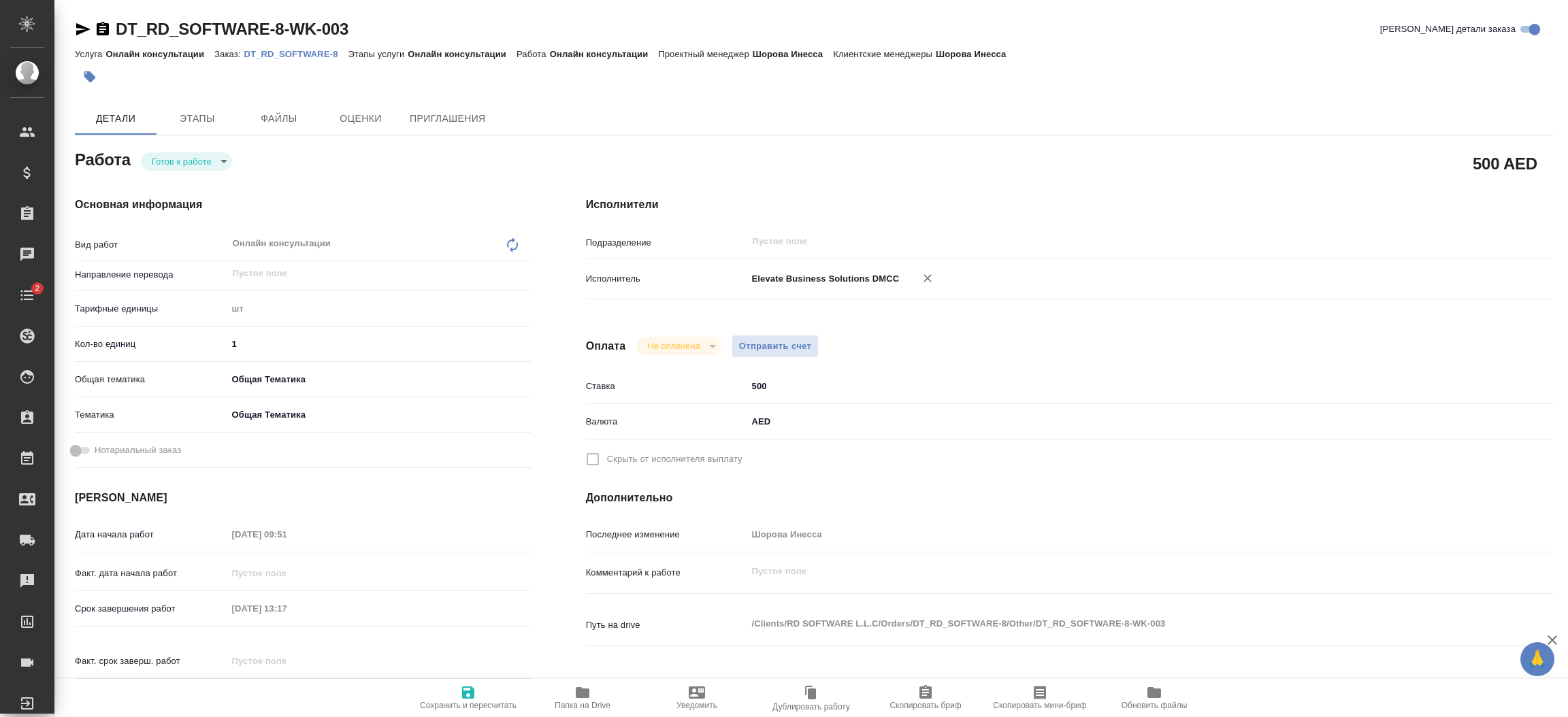
type textarea "x"
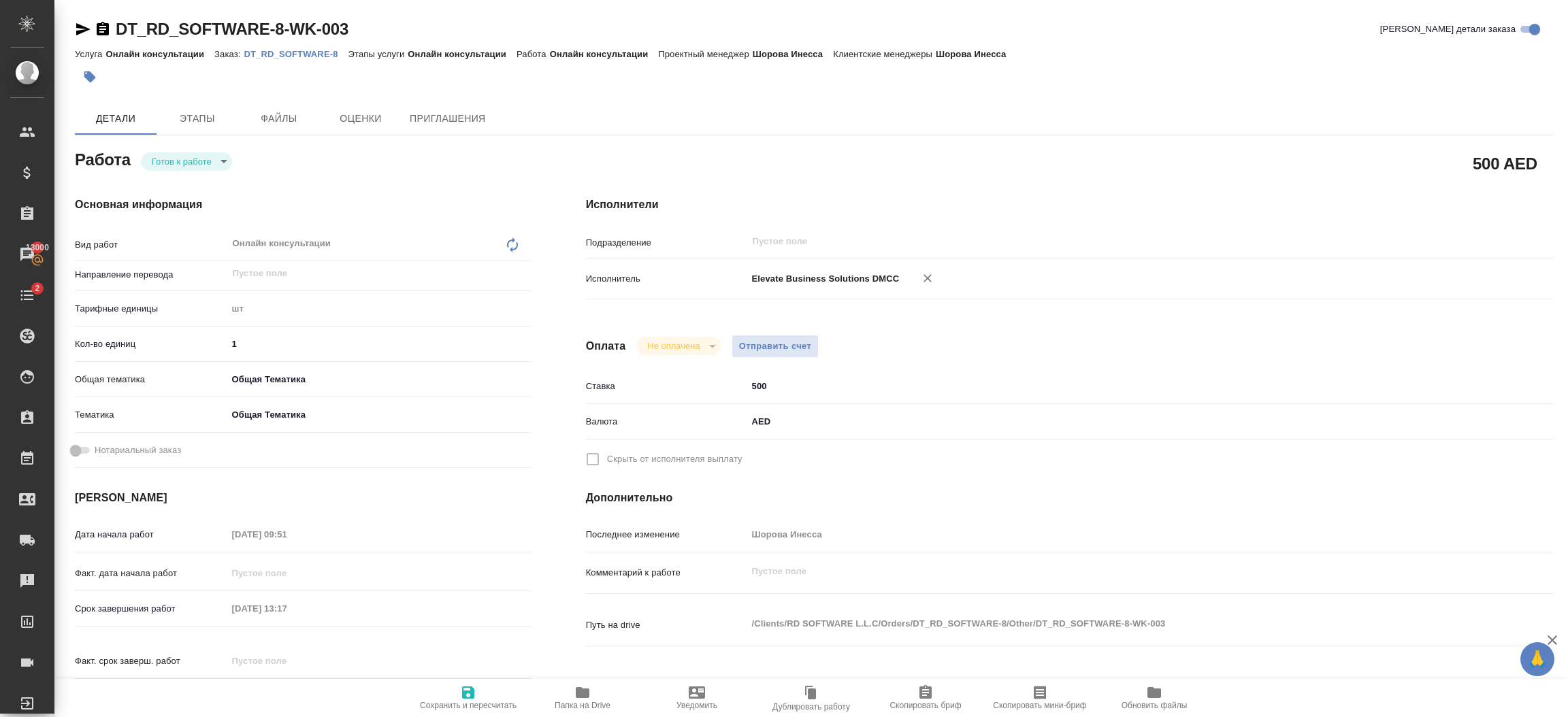
type textarea "x"
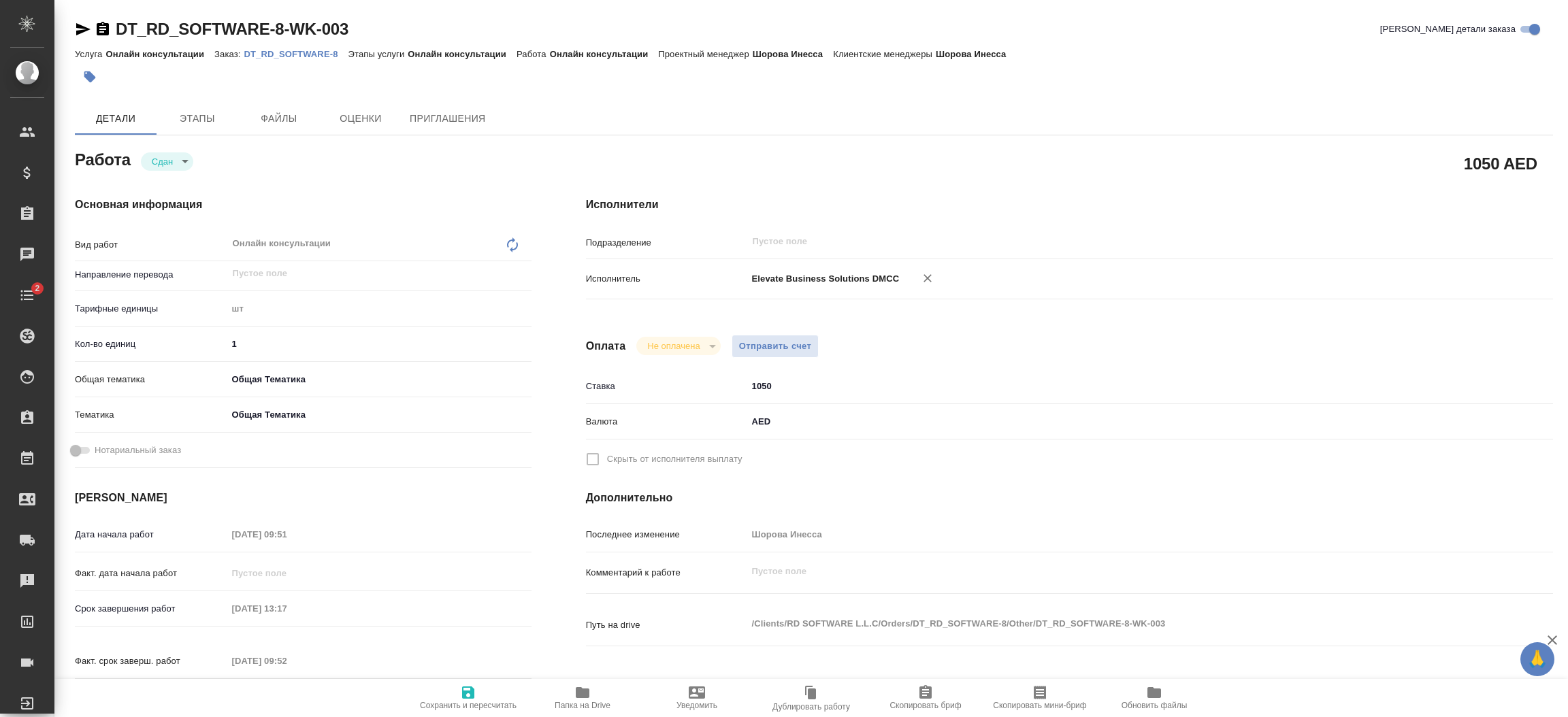
type textarea "x"
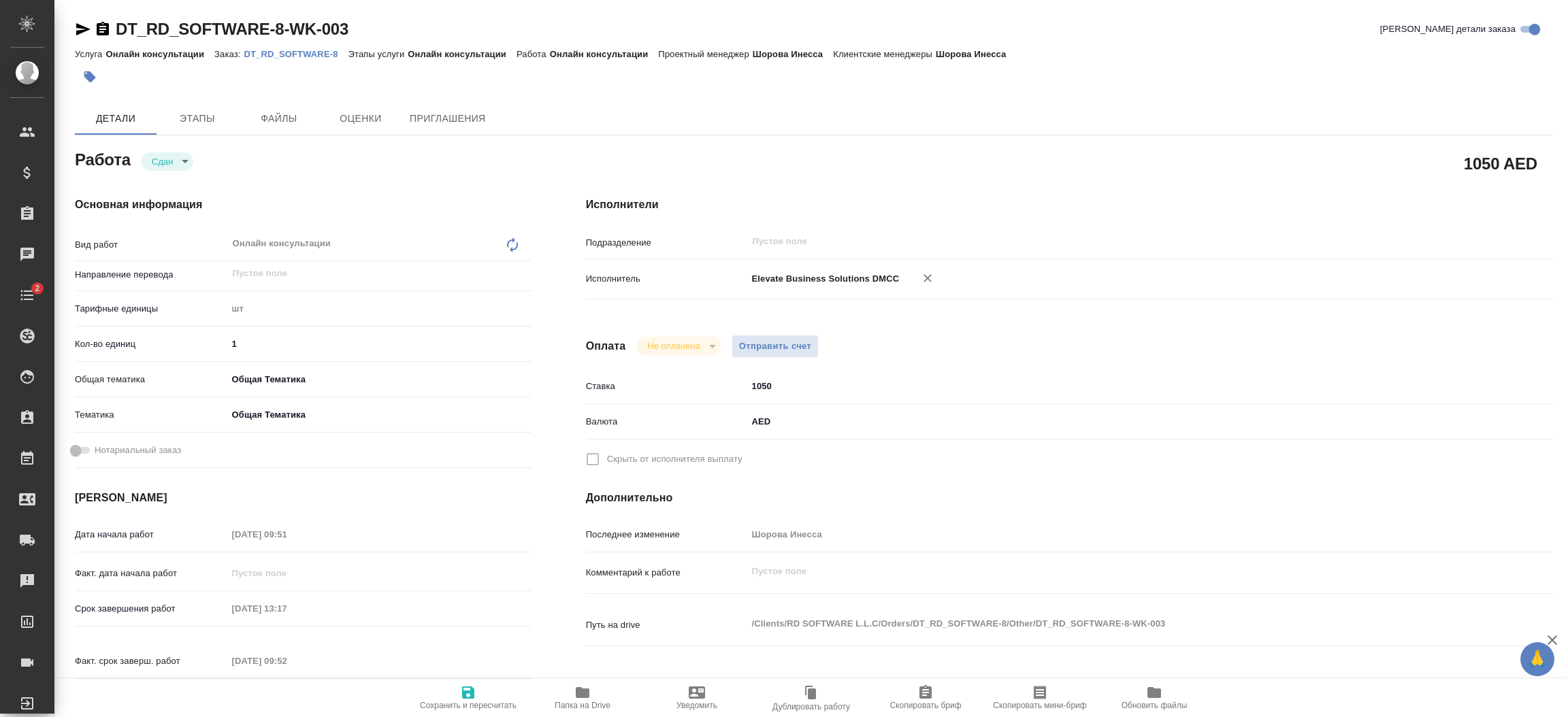
type textarea "x"
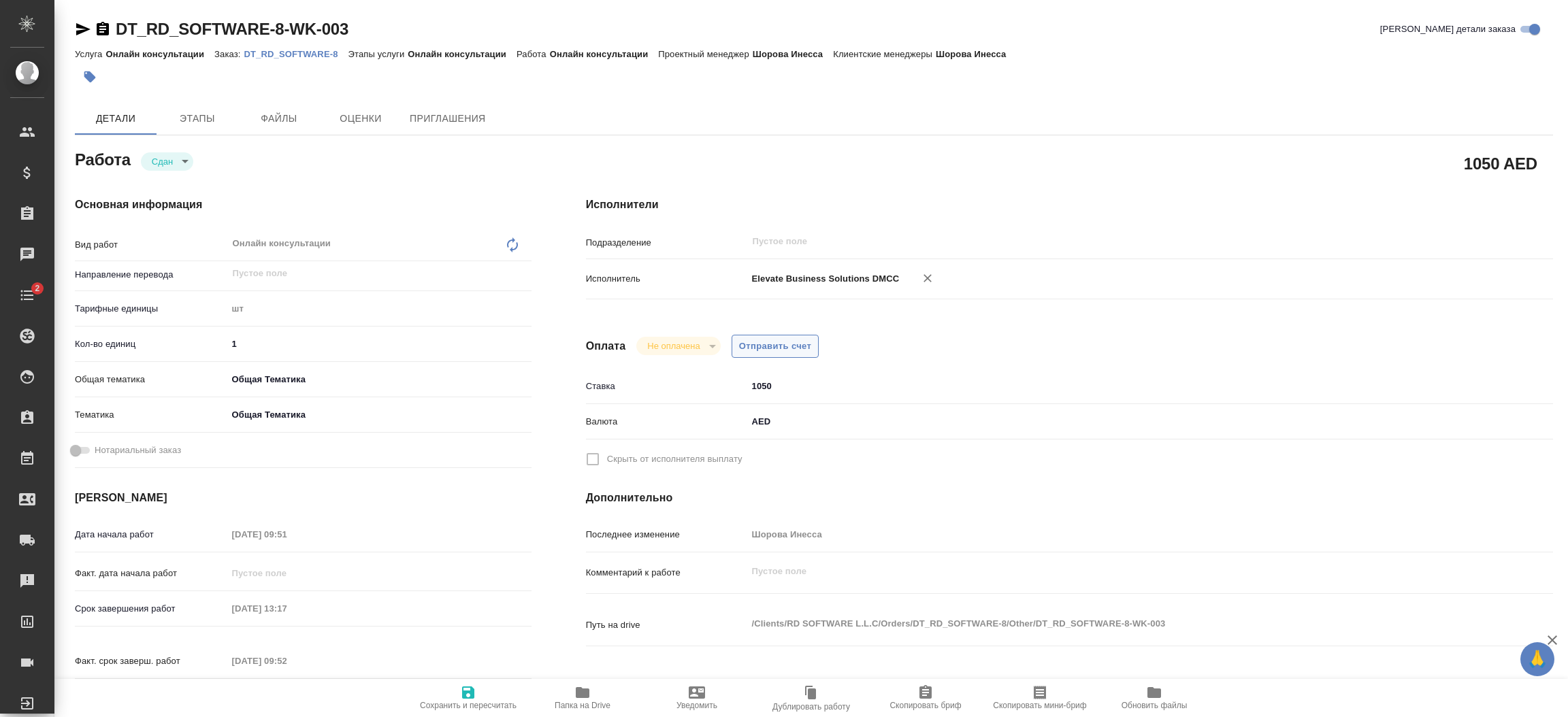
type textarea "x"
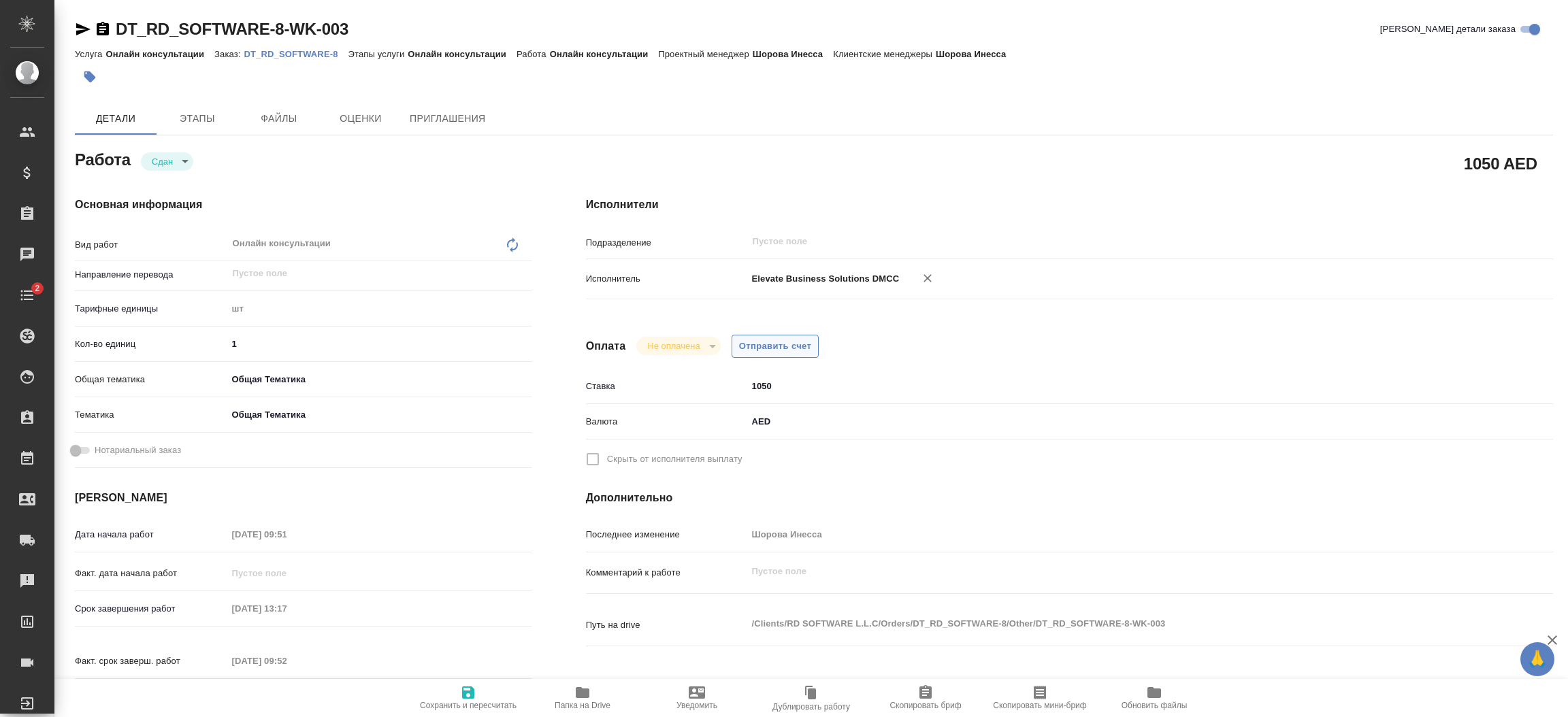
type textarea "x"
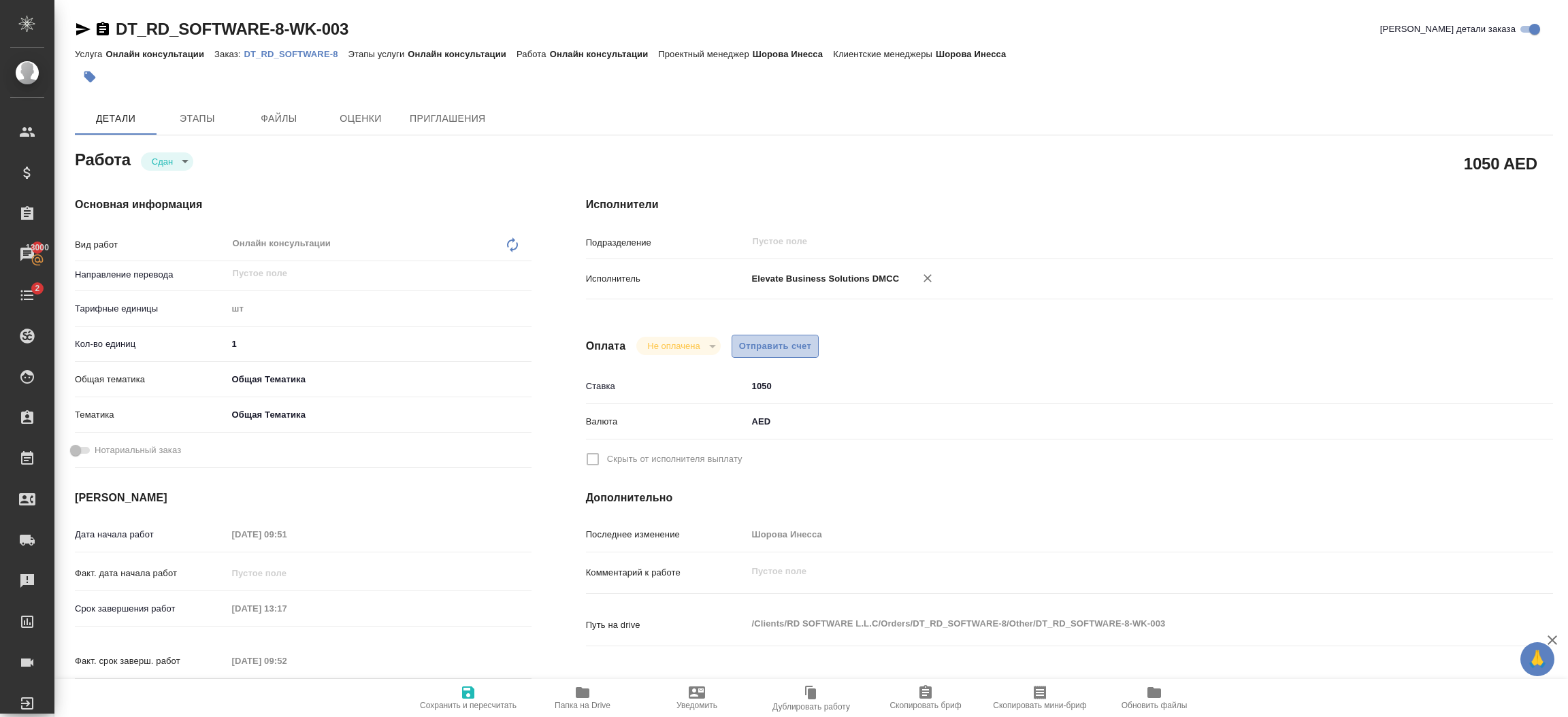
click at [802, 353] on span "Отправить счет" at bounding box center [775, 346] width 73 height 16
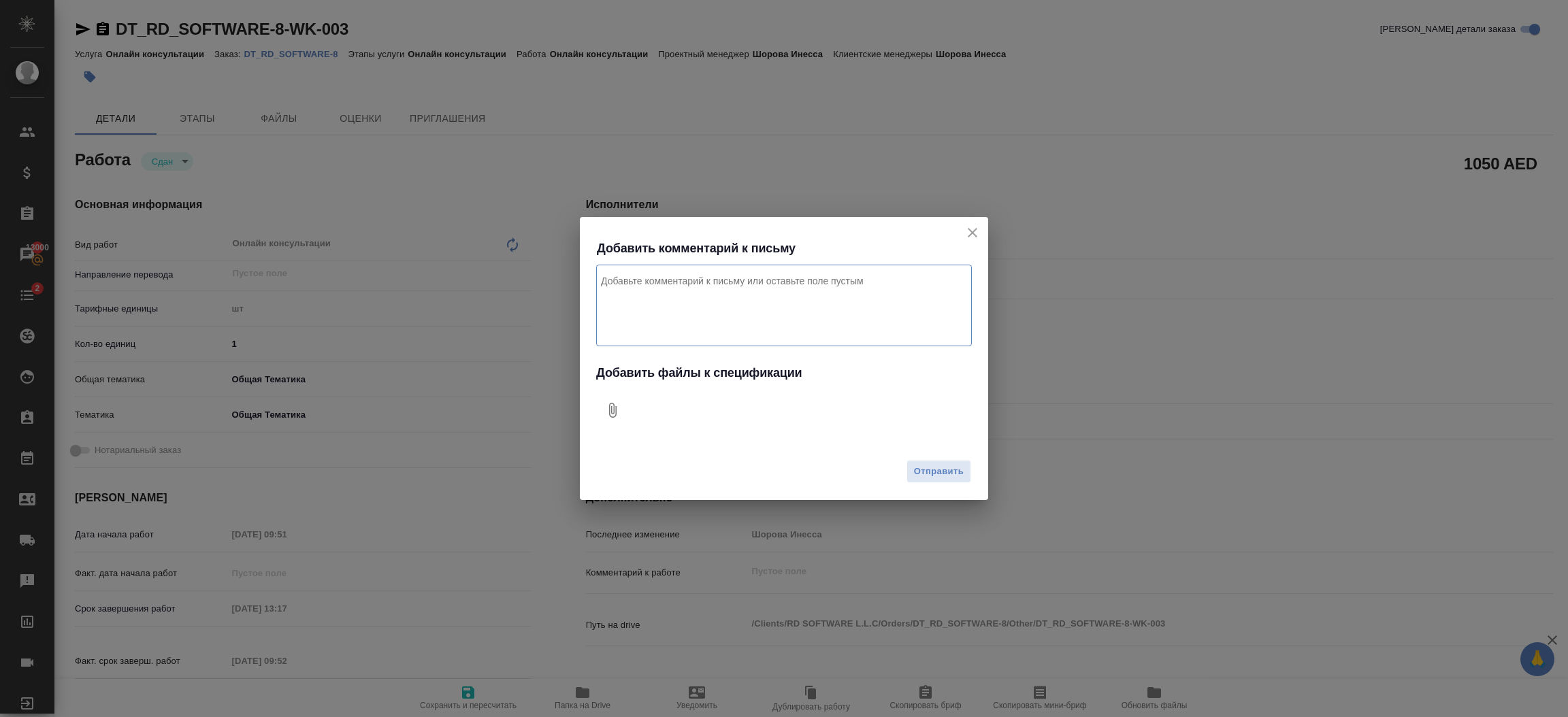
type textarea "x"
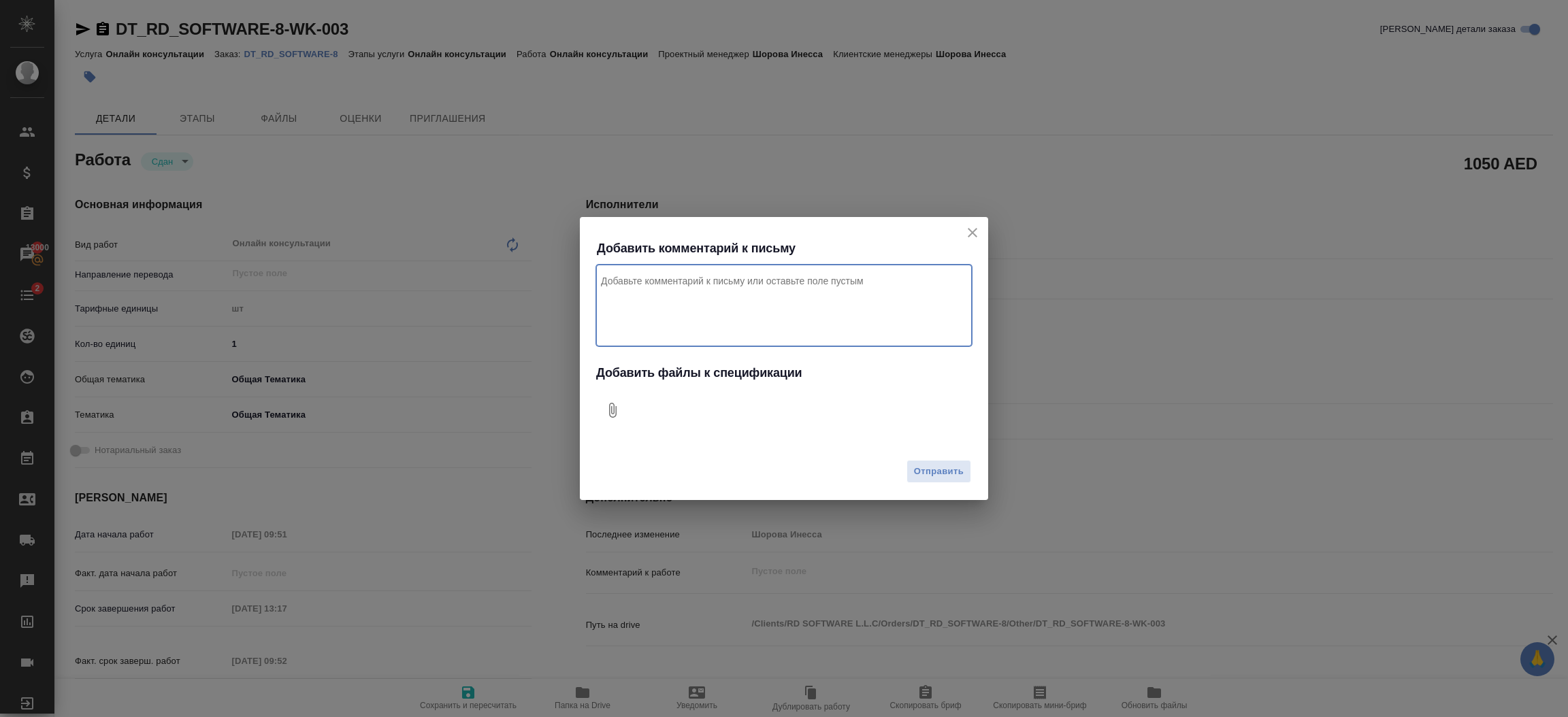
click at [787, 317] on textarea "Комментарий к письму" at bounding box center [783, 305] width 376 height 81
type textarea "Привет, просьба оплатить сегодня, это за аудит для клиента сроки сильно поджима…"
click at [602, 400] on button "0" at bounding box center [612, 410] width 33 height 33
click at [946, 469] on span "Отправить" at bounding box center [938, 471] width 49 height 16
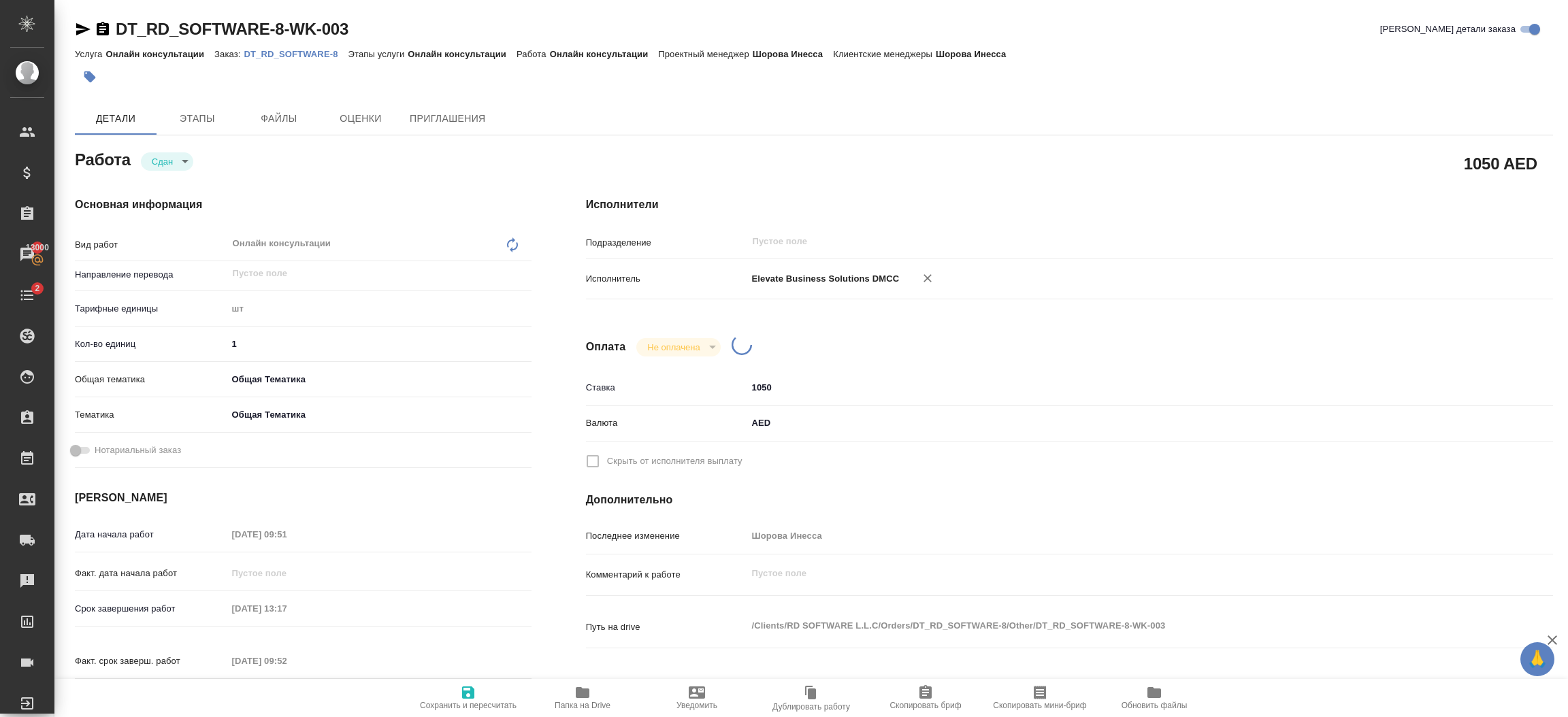
type textarea "x"
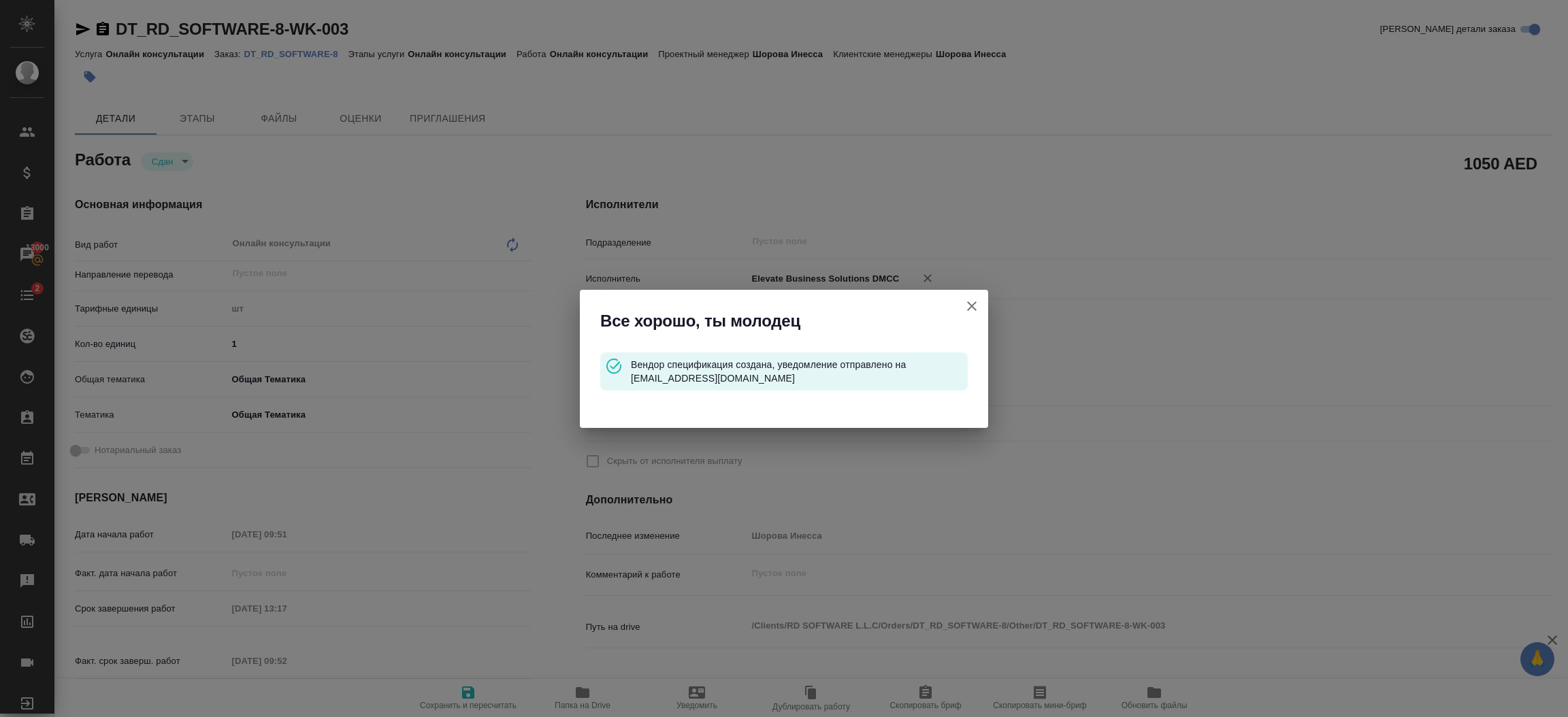
type input "closed"
type textarea "Онлайн консультации"
type textarea "x"
type input "5a8b1489cc6b4906c91bfdc1"
type input "1"
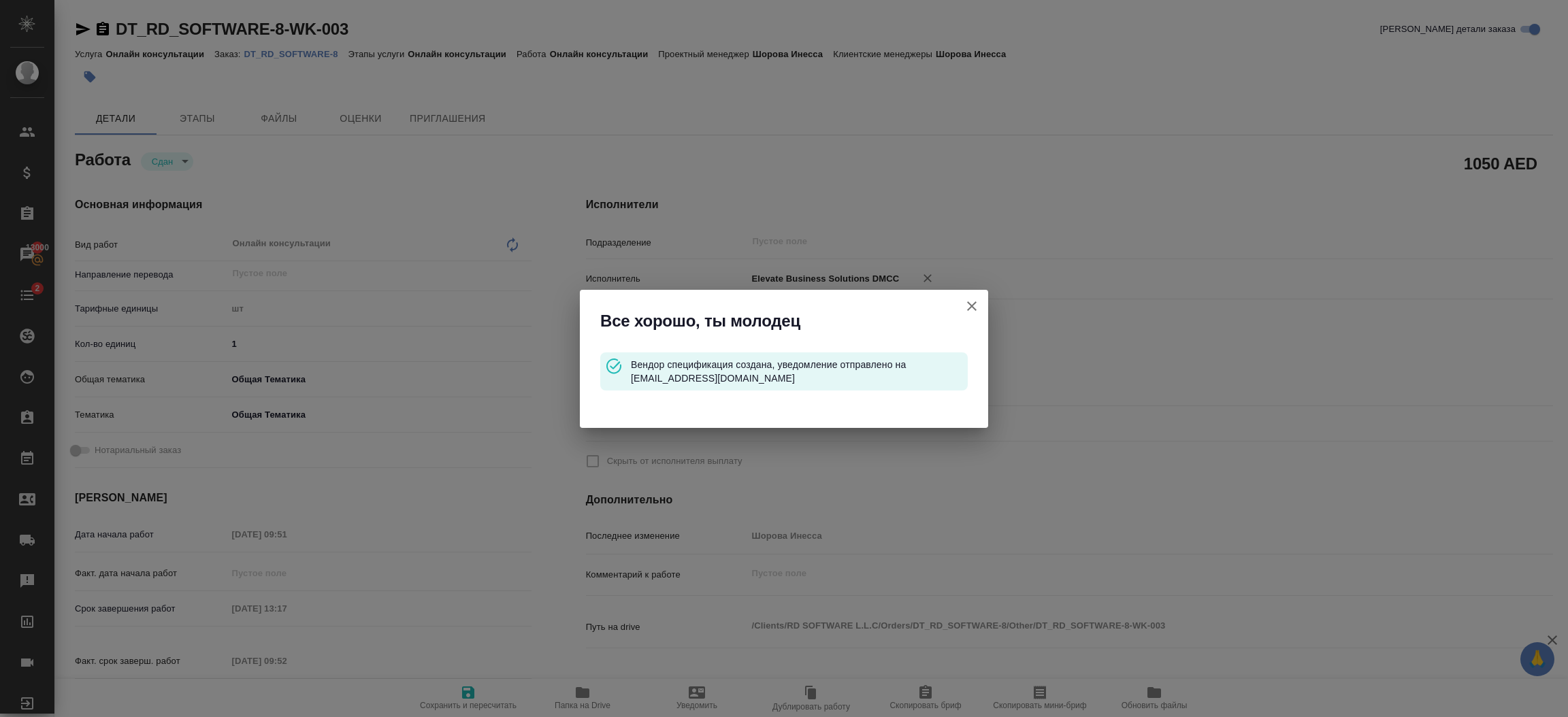
type input "obtem"
type input "6012b1ca196b0e5c9229a120"
type input "06.10.2025 09:51"
type input "31.10.2025 13:17"
type input "06.10.2025 09:52"
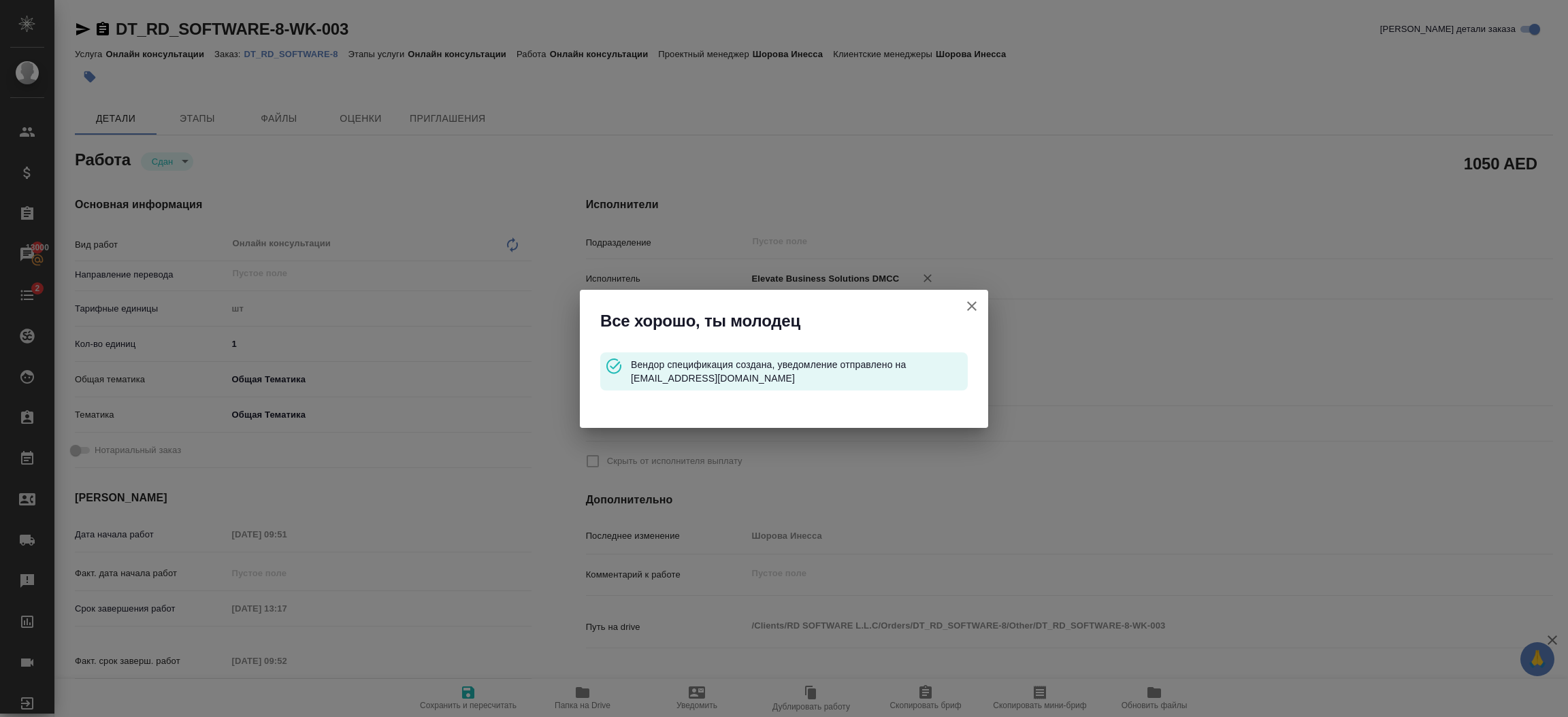
type input "31.10.2025 13:17"
type input "notPayed"
type input "1050"
type input "AED"
type input "Шорова Инесса"
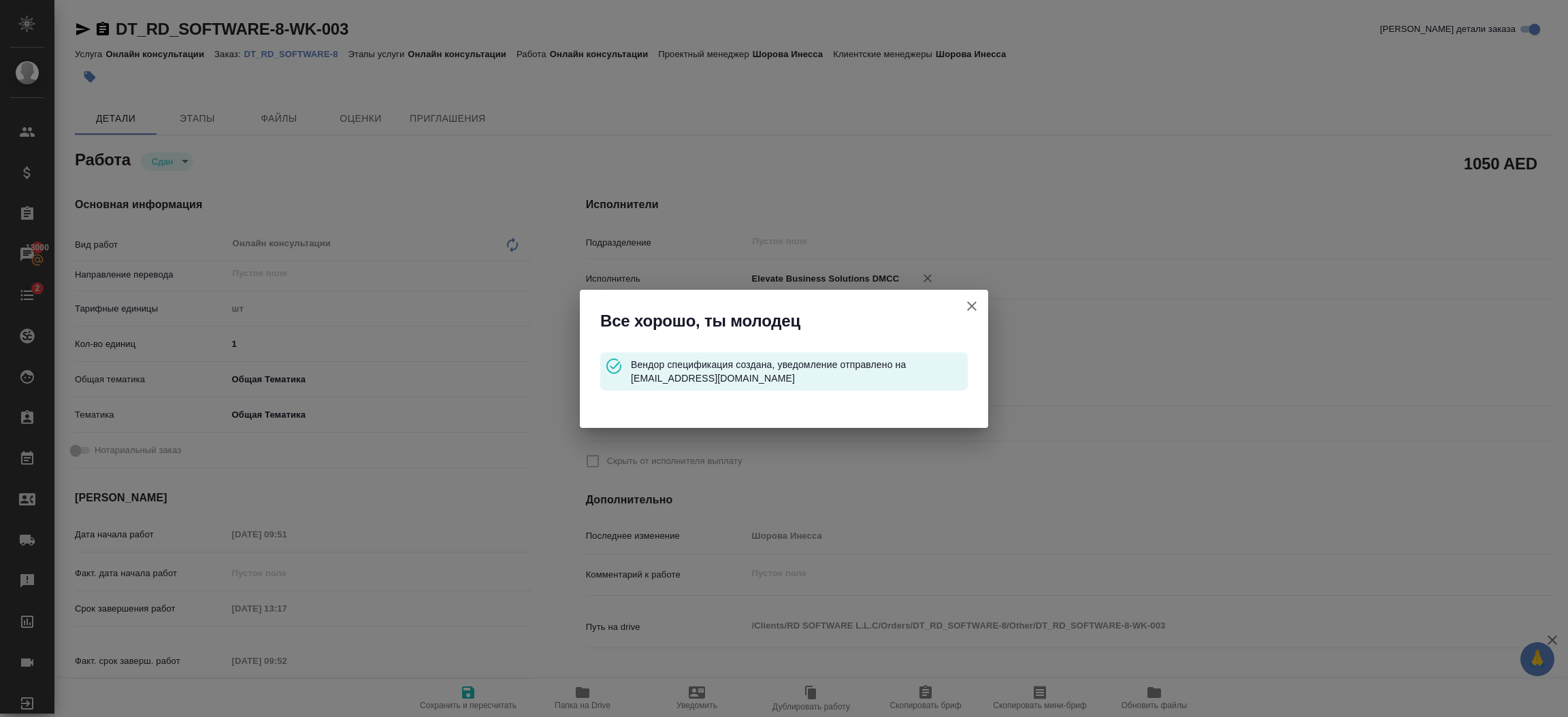
type textarea "x"
type textarea "/Clients/RD SOFTWARE L.L.C/Orders/DT_RD_SOFTWARE-8/Other/DT_RD_SOFTWARE-8-WK-003"
type textarea "x"
type input "DT_RD_SOFTWARE-8"
type input "Онлайн консультации"
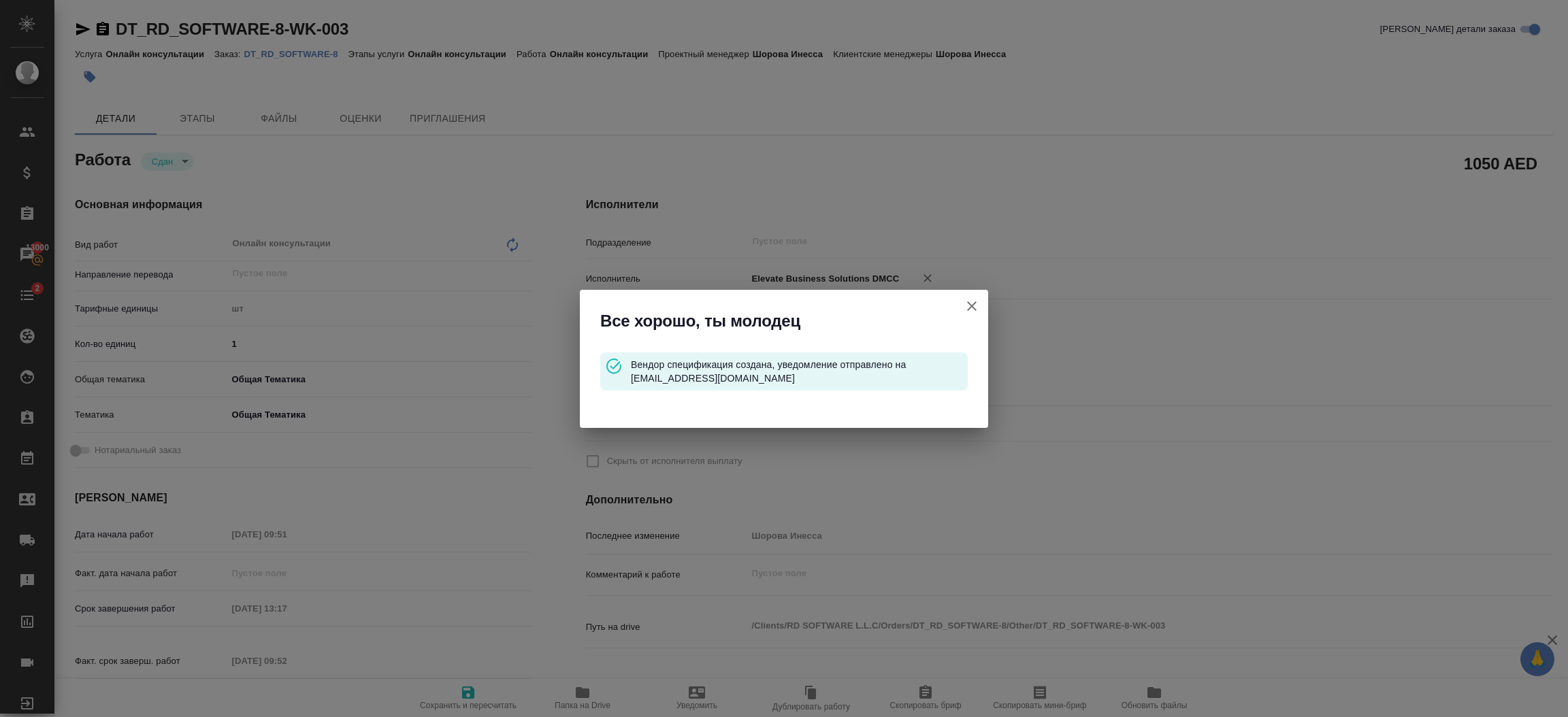
type input "Онлайн консультации"
type input "Шорова Инесса"
type input "/Clients/RD SOFTWARE L.L.C/Orders/DT_RD_SOFTWARE-8"
type textarea "x"
type textarea "пересмотр баланса и аудита для клиента"
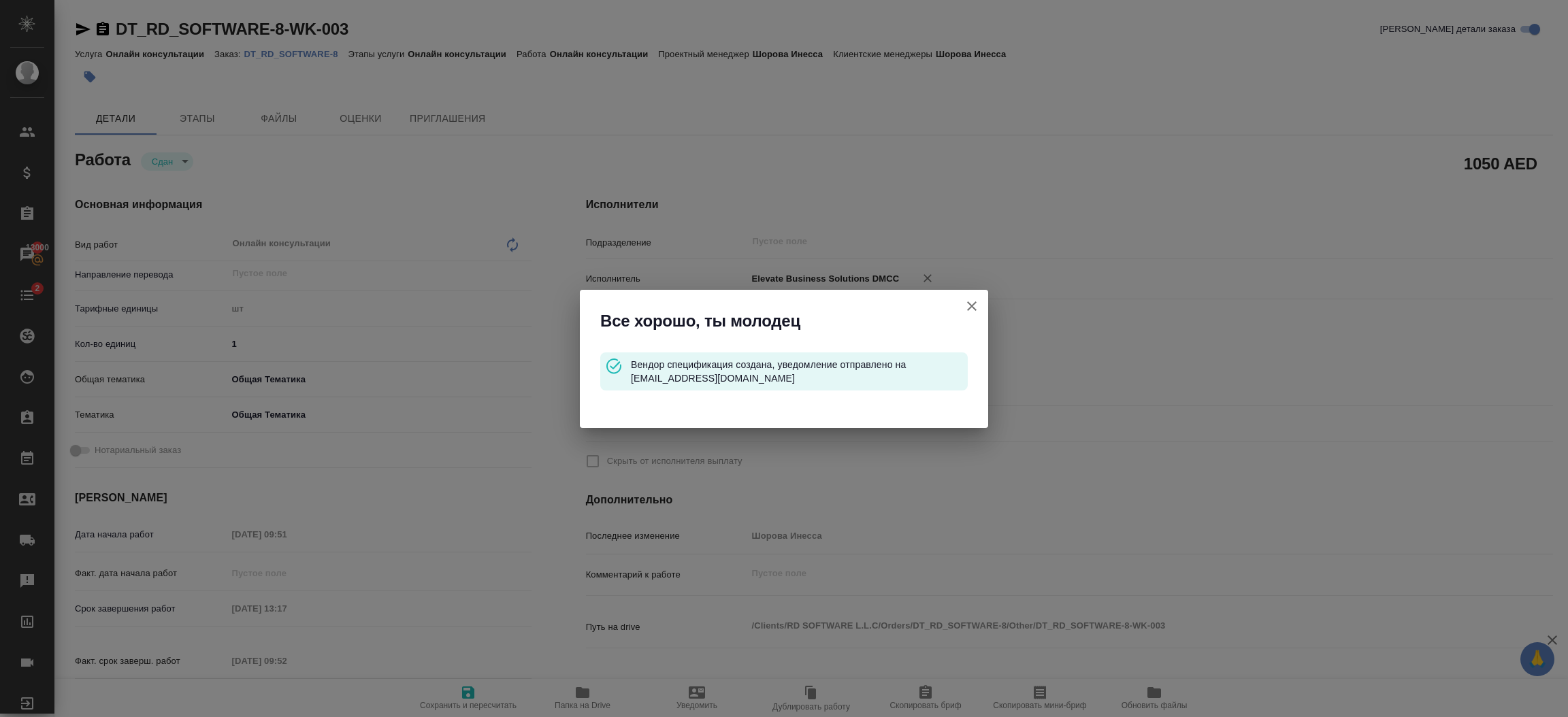
type textarea "x"
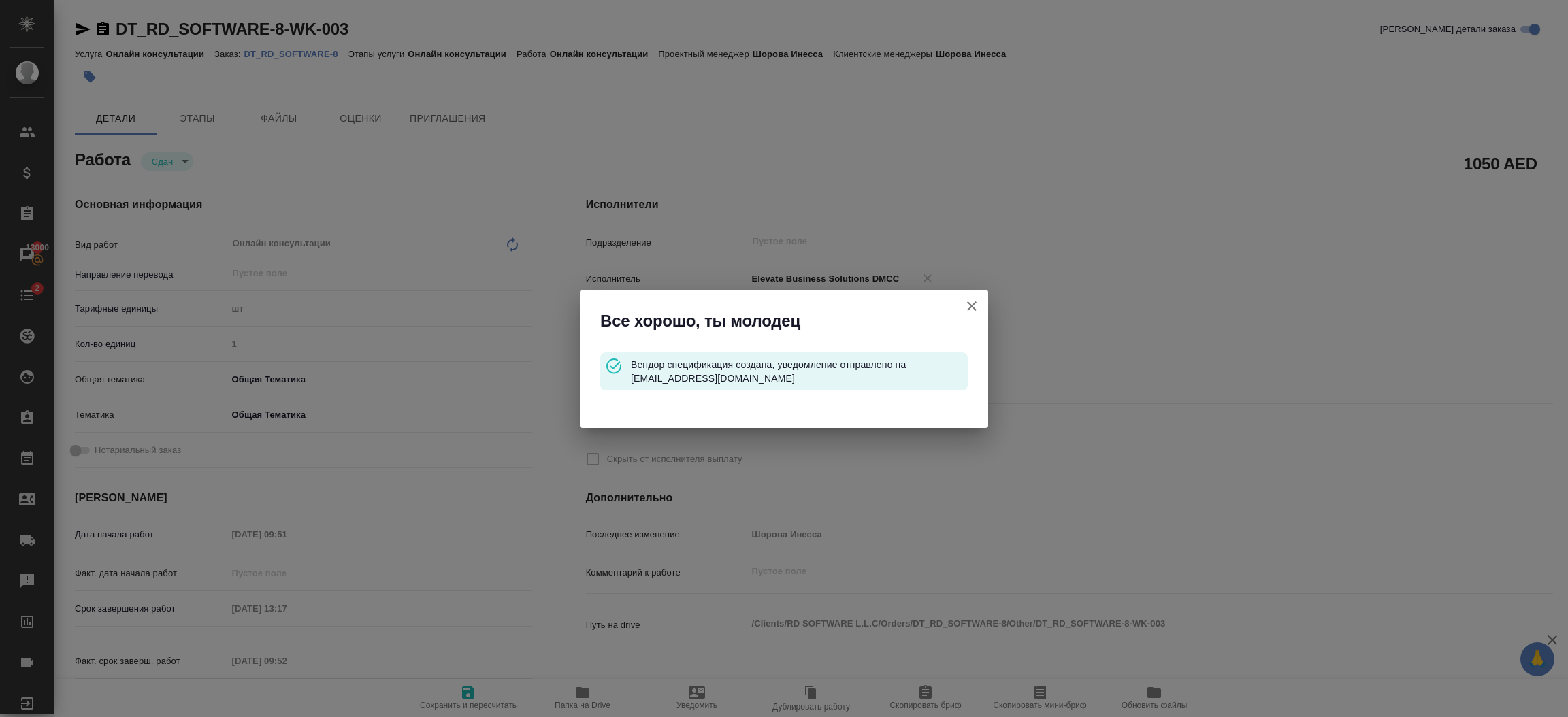
type textarea "x"
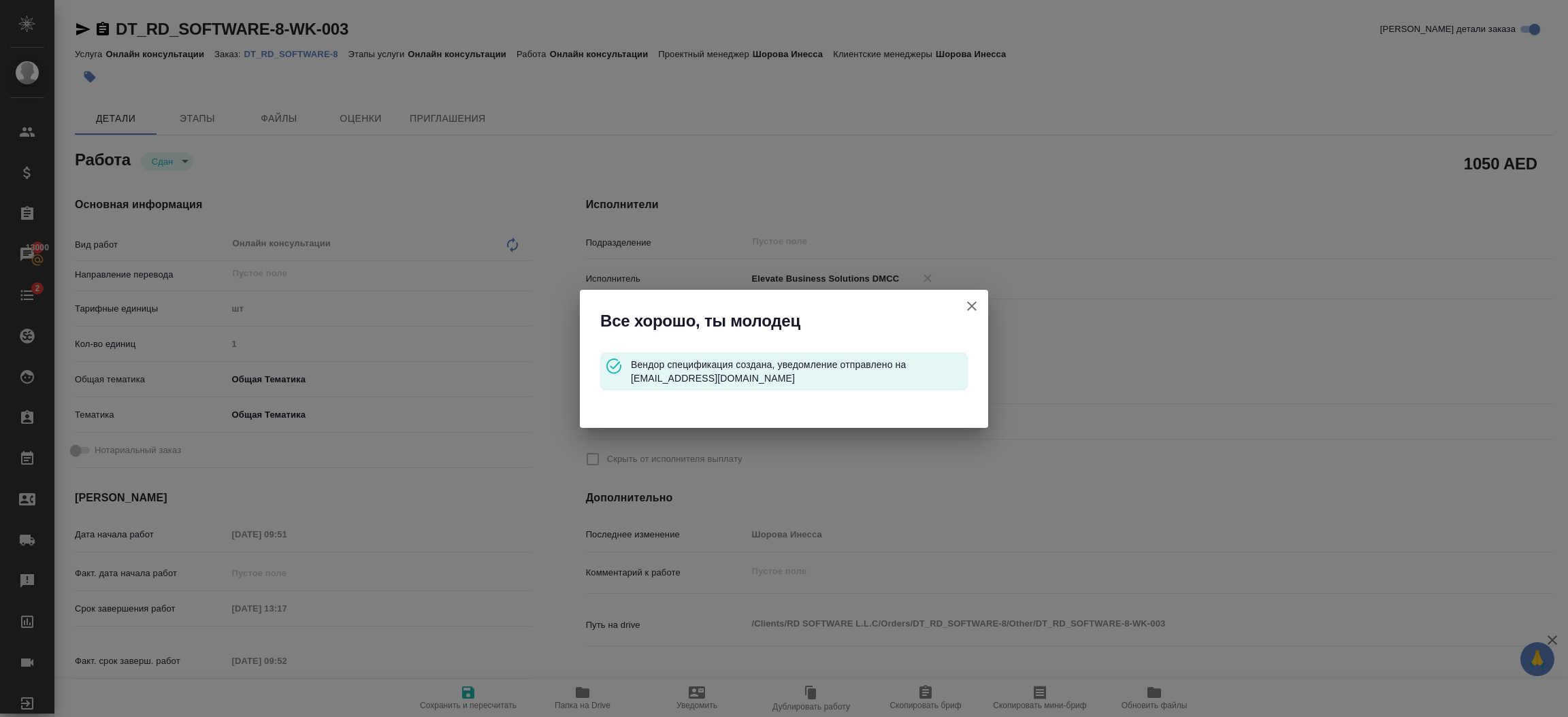
type textarea "x"
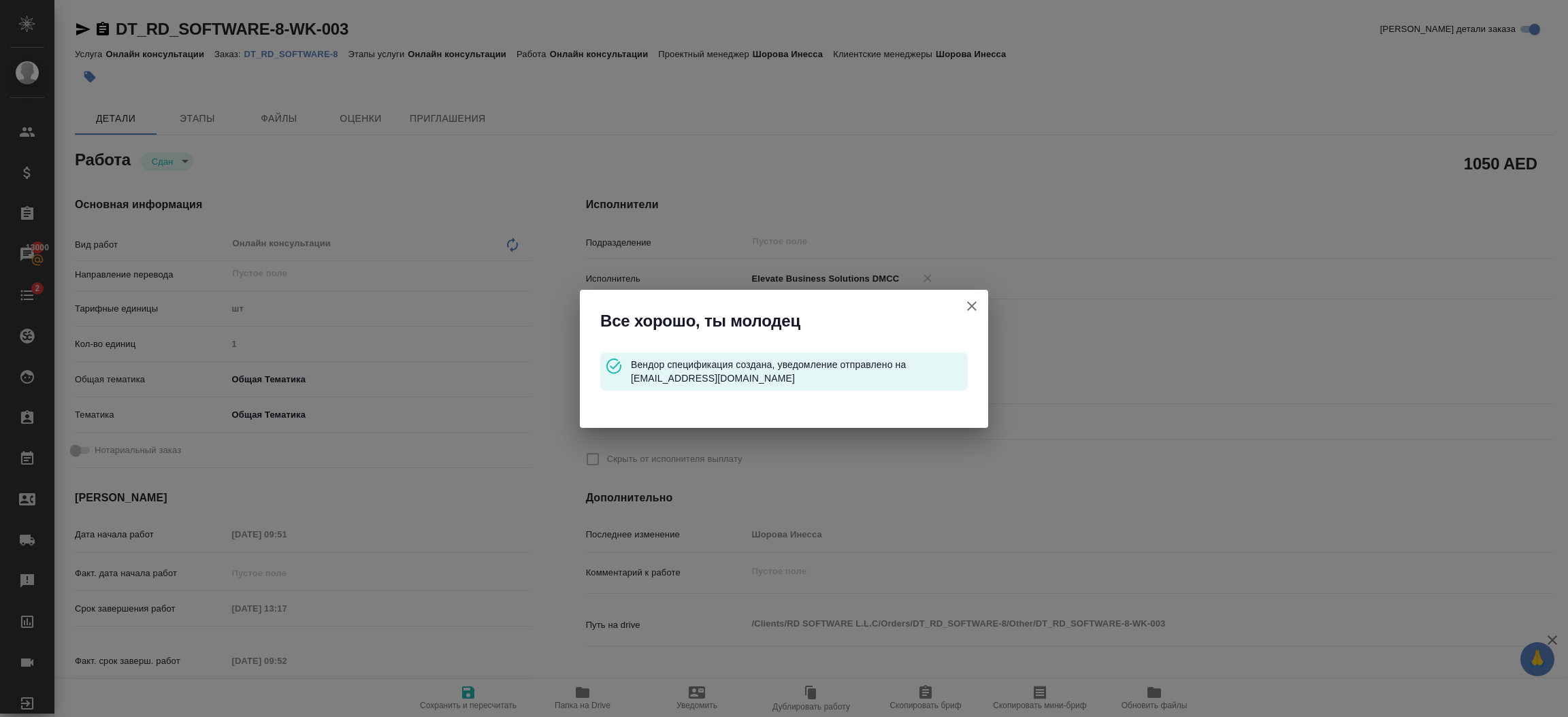
type textarea "x"
